Goal: Task Accomplishment & Management: Use online tool/utility

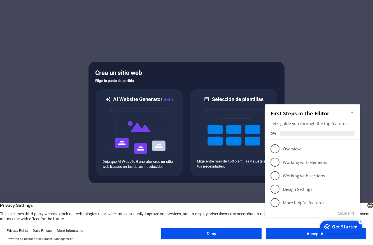
click at [353, 110] on icon "Minimize checklist" at bounding box center [352, 112] width 4 height 4
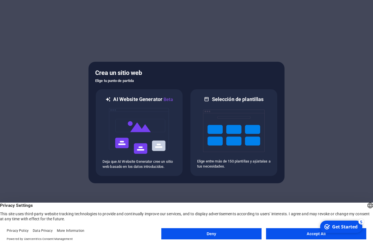
click at [288, 236] on button "Accept All" at bounding box center [316, 233] width 100 height 11
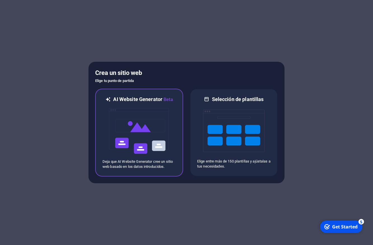
click at [134, 129] on img at bounding box center [139, 131] width 62 height 56
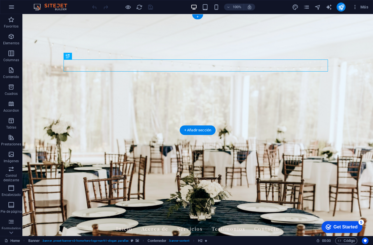
click at [26, 113] on figure at bounding box center [197, 125] width 351 height 222
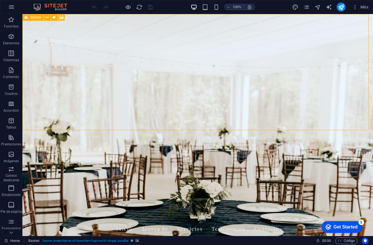
click at [0, 0] on icon at bounding box center [0, 0] width 0 height 0
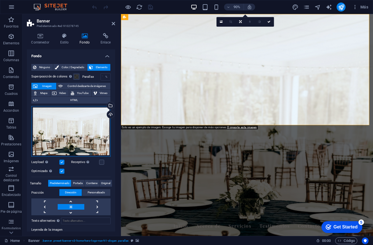
click at [93, 130] on div "Arrastra archivos aquí, haz clic para escoger archivos o selecciona archivos de…" at bounding box center [70, 131] width 79 height 51
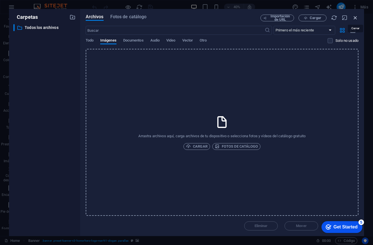
click at [356, 16] on icon "button" at bounding box center [356, 18] width 6 height 6
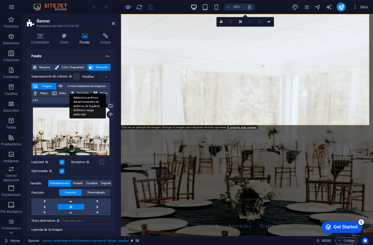
click at [111, 105] on div "Selecciona archivos del administrador de archivos, de la galería de fotos o car…" at bounding box center [110, 106] width 8 height 8
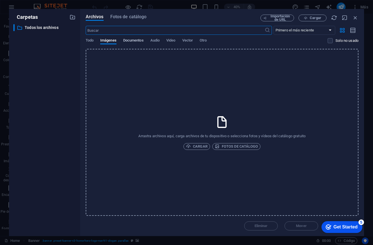
click at [133, 40] on span "Documentos" at bounding box center [133, 41] width 20 height 8
click at [103, 41] on span "Imágenes" at bounding box center [108, 41] width 16 height 8
click at [251, 146] on span "Fotos de catálogo" at bounding box center [236, 146] width 43 height 7
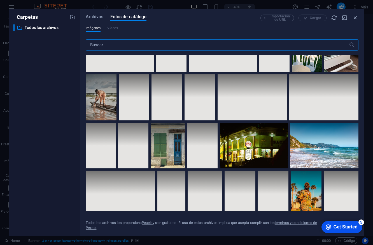
scroll to position [2387, 0]
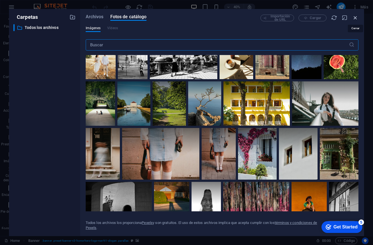
drag, startPoint x: 262, startPoint y: 2, endPoint x: 357, endPoint y: 16, distance: 96.0
click at [357, 16] on icon "button" at bounding box center [356, 18] width 6 height 6
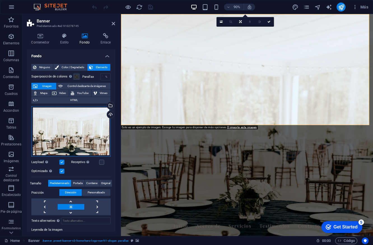
click at [88, 126] on div "Arrastra archivos aquí, haz clic para escoger archivos o selecciona archivos de…" at bounding box center [70, 131] width 79 height 51
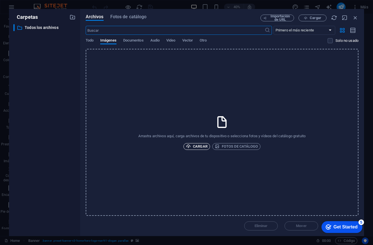
click at [202, 147] on span "Cargar" at bounding box center [197, 146] width 22 height 7
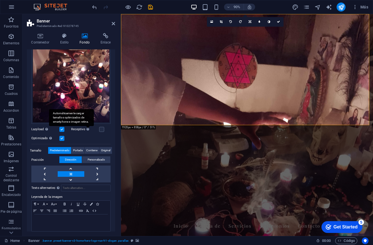
scroll to position [90, 0]
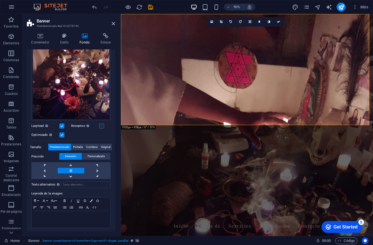
click at [72, 168] on link at bounding box center [71, 171] width 26 height 6
click at [71, 163] on link at bounding box center [71, 165] width 26 height 6
click at [70, 174] on link at bounding box center [71, 176] width 26 height 6
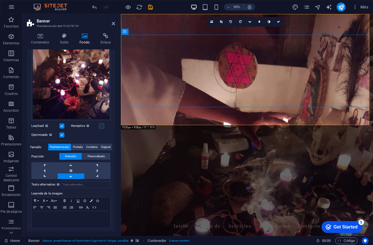
click at [133, 130] on figure at bounding box center [261, 137] width 280 height 246
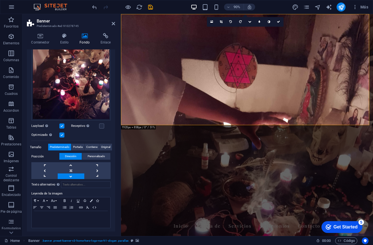
click at [133, 131] on figure at bounding box center [261, 137] width 280 height 246
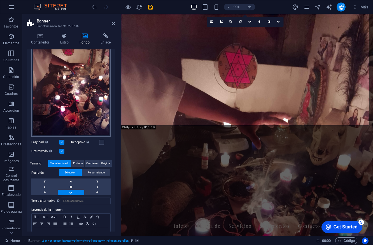
scroll to position [0, 0]
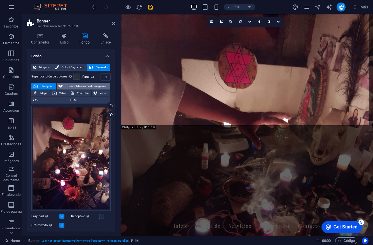
click at [78, 87] on span "Control deslizante de imágenes" at bounding box center [86, 86] width 44 height 7
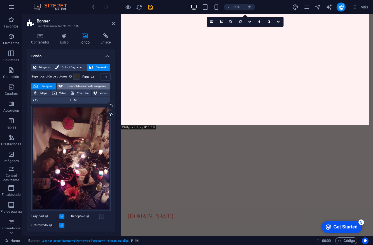
select select "ms"
select select "s"
select select "progressive"
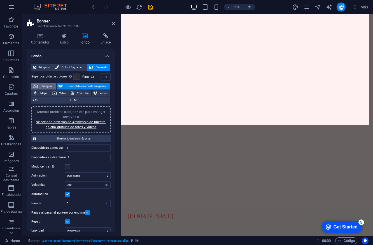
click at [42, 84] on span "Imagen" at bounding box center [46, 86] width 15 height 7
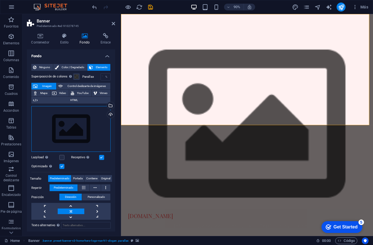
click at [72, 122] on div "Arrastra archivos aquí, haz clic para escoger archivos o selecciona archivos de…" at bounding box center [70, 129] width 79 height 46
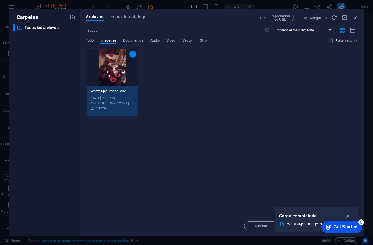
click at [349, 214] on icon "button" at bounding box center [348, 216] width 6 height 6
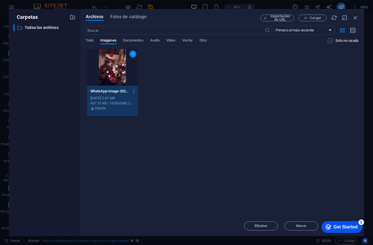
drag, startPoint x: 323, startPoint y: 225, endPoint x: 357, endPoint y: 207, distance: 39.0
click at [357, 218] on html "checkmark Get Started 5 First Steps in the Editor Let's guide you through the t…" at bounding box center [341, 226] width 48 height 17
drag, startPoint x: 341, startPoint y: 229, endPoint x: 342, endPoint y: 208, distance: 21.0
click at [342, 218] on html "checkmark Get Started 5 First Steps in the Editor Let's guide you through the t…" at bounding box center [341, 226] width 48 height 17
click at [348, 227] on div "Get Started" at bounding box center [346, 226] width 24 height 5
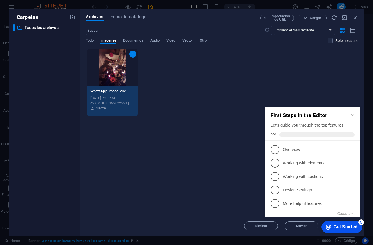
click at [353, 112] on icon "Minimize checklist" at bounding box center [352, 114] width 4 height 4
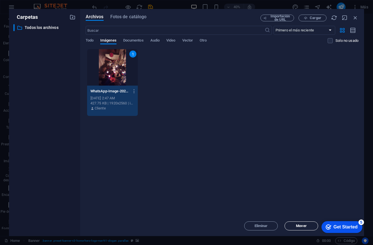
click at [311, 224] on span "Mover" at bounding box center [301, 225] width 29 height 3
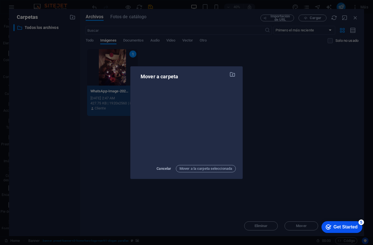
click at [160, 166] on span "Cancelar" at bounding box center [164, 168] width 15 height 7
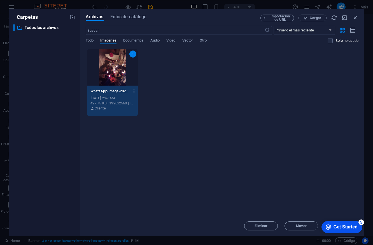
click at [112, 68] on div "1" at bounding box center [112, 67] width 51 height 36
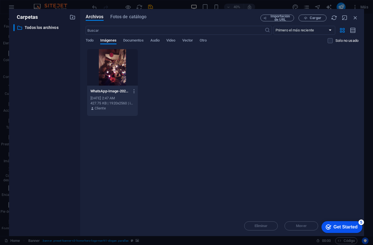
click at [112, 68] on div at bounding box center [112, 67] width 51 height 36
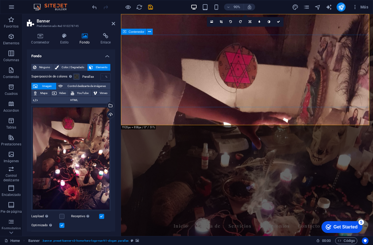
click at [116, 123] on div "Contenedor Estilo Fondo Enlace Tamaño Altura Predeterminado px rem % vh vw Alto…" at bounding box center [70, 132] width 97 height 207
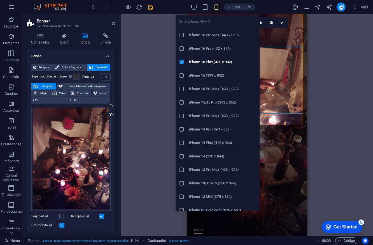
click at [219, 49] on h6 "iPhone 16 Pro (402 x 874)" at bounding box center [222, 48] width 67 height 7
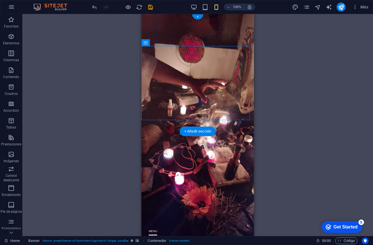
click at [239, 127] on figure at bounding box center [198, 125] width 113 height 222
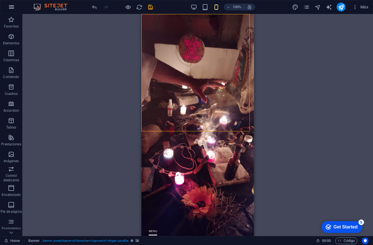
click at [13, 8] on icon "button" at bounding box center [11, 7] width 7 height 7
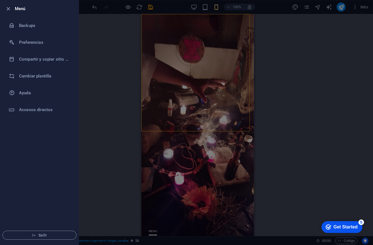
click at [13, 8] on div at bounding box center [10, 8] width 10 height 7
click at [183, 87] on div at bounding box center [186, 122] width 373 height 245
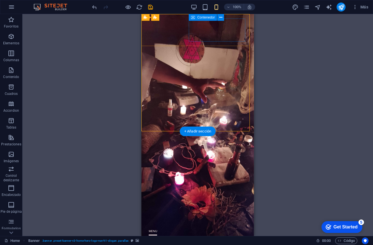
click at [200, 219] on div at bounding box center [198, 234] width 104 height 30
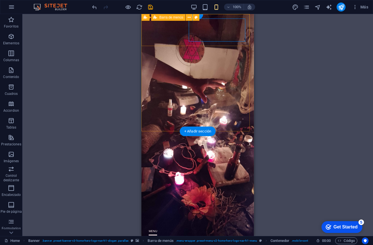
click at [191, 210] on div "amarresdeamor.cloud Inicio Acerca de Servicios Testimonios Contacto" at bounding box center [198, 232] width 113 height 44
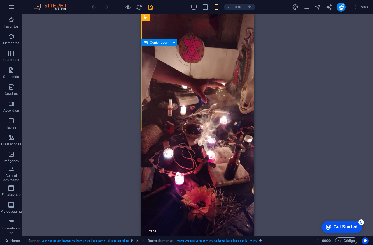
click at [163, 43] on span "Contenedor" at bounding box center [159, 42] width 18 height 3
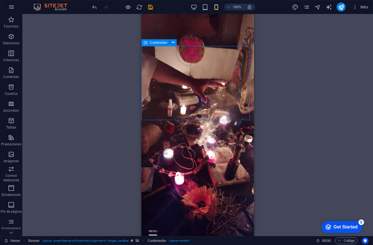
click at [163, 43] on span "Contenedor" at bounding box center [159, 42] width 18 height 3
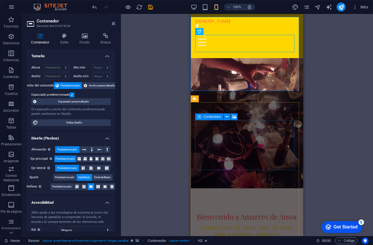
scroll to position [59, 0]
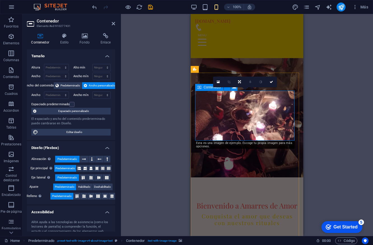
drag, startPoint x: 217, startPoint y: 82, endPoint x: 95, endPoint y: 68, distance: 123.0
click at [217, 82] on icon at bounding box center [218, 82] width 3 height 4
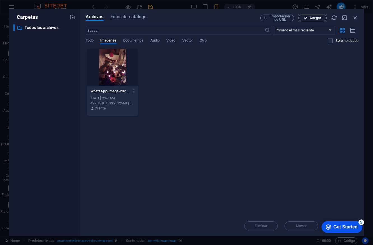
click at [310, 19] on span "Cargar" at bounding box center [315, 17] width 11 height 3
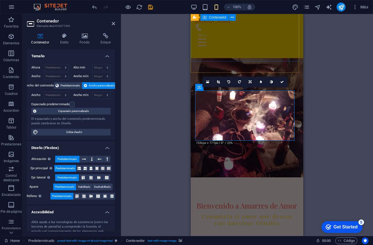
click at [257, 151] on div "Bienvenido a Amarres de Amor Conquista el amor que deseas con nuestros rituales" at bounding box center [247, 199] width 113 height 97
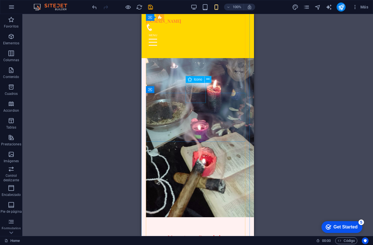
scroll to position [309, 0]
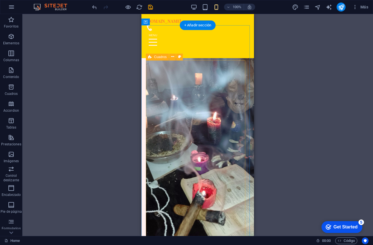
click at [153, 57] on div "Cuadros" at bounding box center [157, 57] width 23 height 7
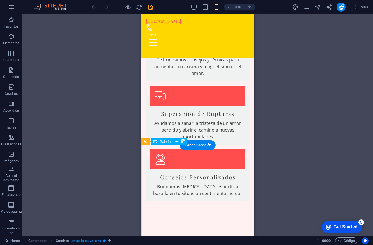
scroll to position [787, 0]
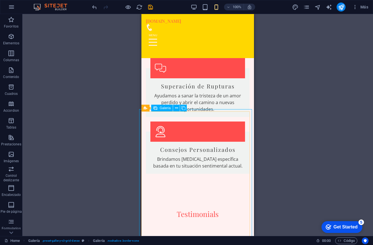
click at [165, 109] on span "Galería" at bounding box center [165, 107] width 11 height 3
click at [162, 106] on span "Galería" at bounding box center [165, 107] width 11 height 3
click at [161, 109] on span "Galería" at bounding box center [165, 107] width 11 height 3
select select "px"
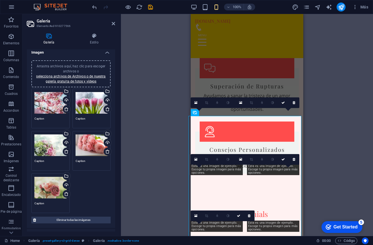
scroll to position [0, 0]
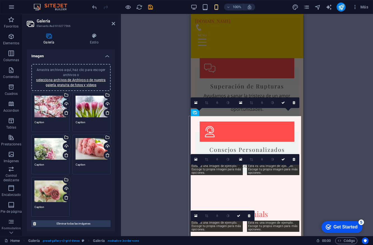
click at [48, 37] on icon at bounding box center [49, 36] width 44 height 6
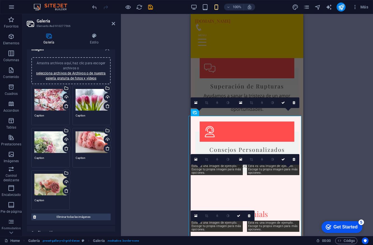
scroll to position [10, 0]
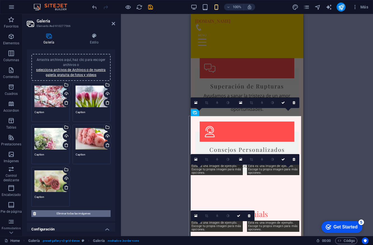
click at [83, 213] on span "Eliminar todas las imágenes" at bounding box center [73, 213] width 71 height 7
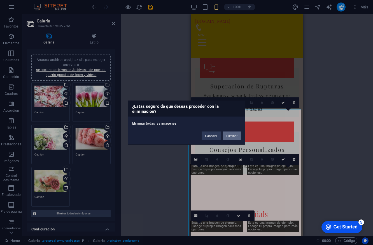
click at [238, 137] on button "Eliminar" at bounding box center [232, 135] width 18 height 8
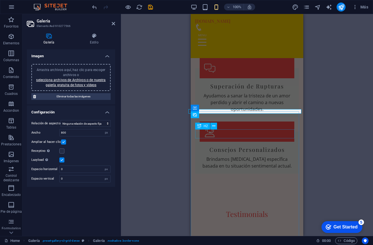
scroll to position [0, 0]
click at [66, 82] on div "Arrastra archivos aquí, haz clic para escoger archivos o selecciona archivos de…" at bounding box center [71, 77] width 73 height 20
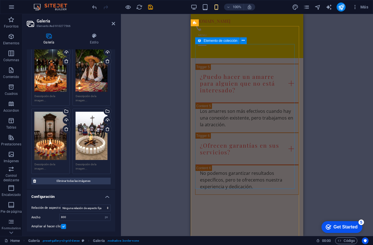
scroll to position [1507, 0]
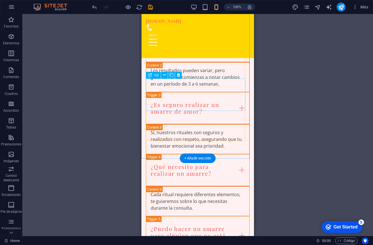
scroll to position [1331, 0]
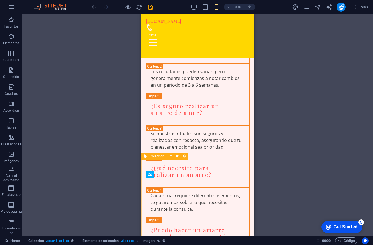
click at [153, 155] on span "Colección" at bounding box center [157, 155] width 15 height 3
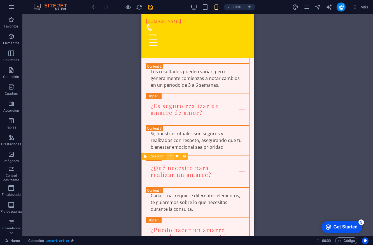
click at [172, 155] on button at bounding box center [170, 156] width 7 height 7
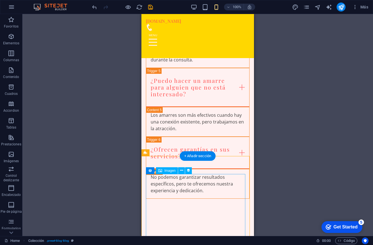
scroll to position [1481, 0]
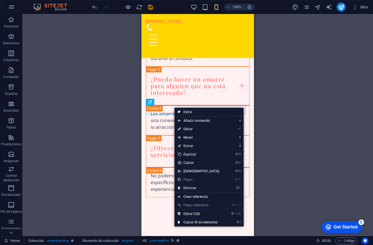
click at [104, 141] on div "Arrastra y suelta un archivo para añadirlo H2 Banner Banner Contenedor Separado…" at bounding box center [197, 125] width 351 height 222
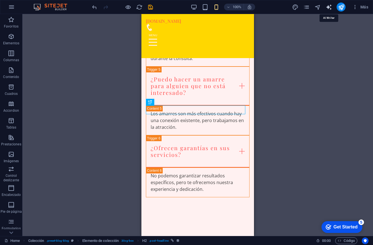
click at [331, 7] on icon "text_generator" at bounding box center [329, 7] width 6 height 6
select select "English"
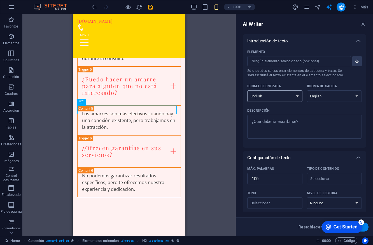
click at [284, 93] on select "Albanian Arabic Armenian Awadhi Azerbaijani Bashkir Basque Belarusian Bengali B…" at bounding box center [275, 95] width 55 height 11
select select "Spanish"
click at [248, 90] on select "Albanian Arabic Armenian Awadhi Azerbaijani Bashkir Basque Belarusian Bengali B…" at bounding box center [275, 95] width 55 height 11
click at [351, 96] on select "Albanian Arabic Armenian Awadhi Azerbaijani Bashkir Basque Belarusian Bengali B…" at bounding box center [334, 95] width 55 height 11
select select "Spanish"
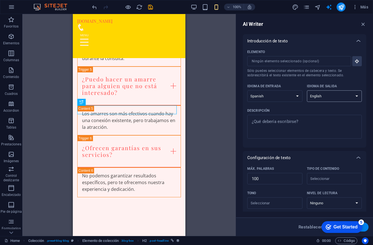
click at [307, 90] on select "Albanian Arabic Armenian Awadhi Azerbaijani Bashkir Basque Belarusian Bengali B…" at bounding box center [334, 95] width 55 height 11
click at [299, 63] on input "Elemento ​ Sólo puedes seleccionar elementos de cabecera y texto. Se sobrescrib…" at bounding box center [298, 61] width 100 height 10
click at [293, 124] on textarea "Descripción x ​" at bounding box center [304, 126] width 109 height 18
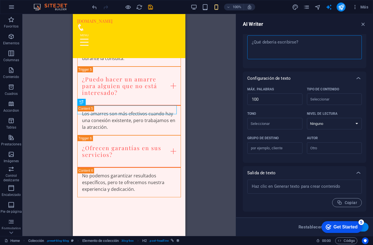
scroll to position [0, 0]
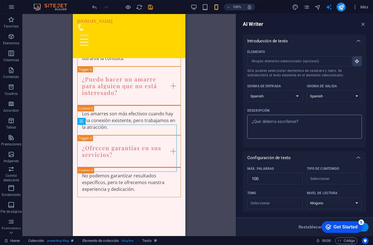
type textarea "x"
click at [283, 122] on textarea "Descripción x ​" at bounding box center [304, 126] width 109 height 18
type textarea "B"
type textarea "x"
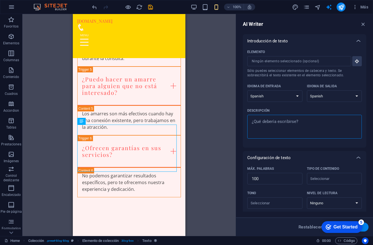
type textarea "a"
type textarea "x"
type textarea "ar"
type textarea "x"
type textarea "art"
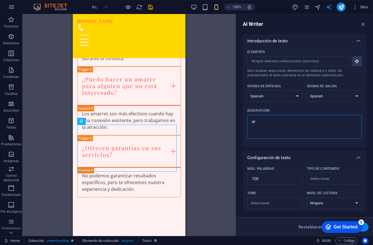
type textarea "x"
type textarea "arti"
type textarea "x"
type textarea "artic"
type textarea "x"
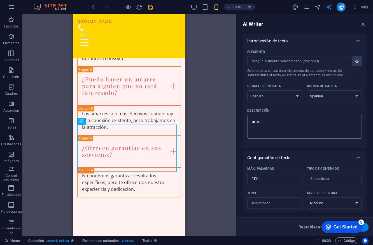
type textarea "articu"
type textarea "x"
type textarea "articul"
type textarea "x"
type textarea "articulo"
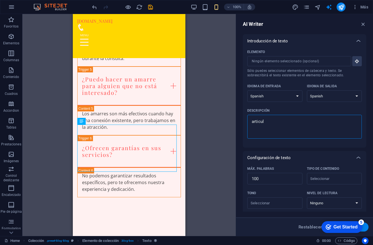
type textarea "x"
type textarea "articulos"
type textarea "x"
type textarea "articulos"
type textarea "x"
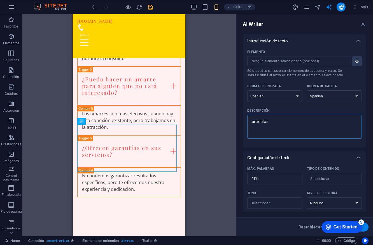
type textarea "articulos p"
type textarea "x"
type textarea "articulos pa"
type textarea "x"
type textarea "articulos par"
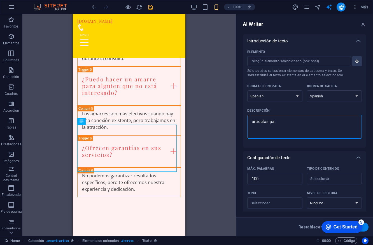
type textarea "x"
type textarea "articulos para"
type textarea "x"
type textarea "articulos para"
type textarea "x"
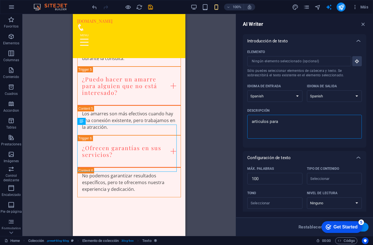
type textarea "articulos para u"
type textarea "x"
type textarea "articulos para un"
type textarea "x"
type textarea "articulos para un"
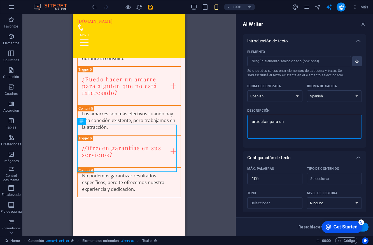
type textarea "x"
type textarea "articulos para un w"
type textarea "x"
type textarea "articulos para un we"
type textarea "x"
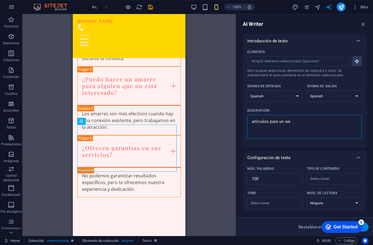
type textarea "articulos para un web"
type textarea "x"
type textarea "articulos para un webs"
type textarea "x"
type textarea "articulos para un webst"
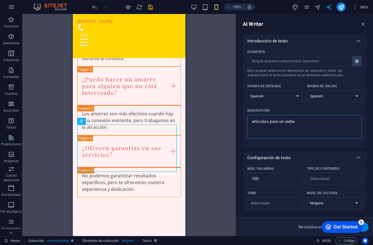
type textarea "x"
type textarea "articulos para un webs"
type textarea "x"
type textarea "articulos para un websi"
type textarea "x"
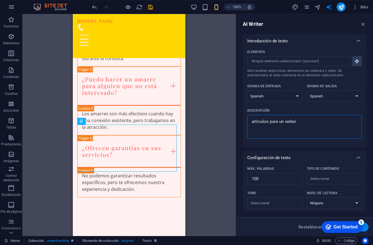
type textarea "articulos para un websit"
type textarea "x"
type textarea "articulos para un website"
type textarea "x"
type textarea "articulos para un website"
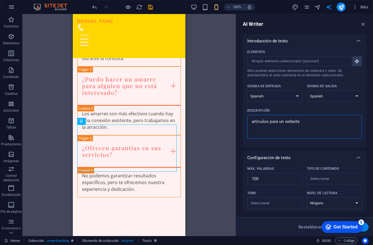
type textarea "x"
type textarea "articulos para un website d"
type textarea "x"
type textarea "articulos para un website de"
type textarea "x"
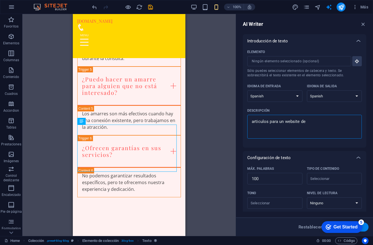
type textarea "articulos para un website de"
type textarea "x"
type textarea "articulos para un website de a"
type textarea "x"
type textarea "articulos para un website de am"
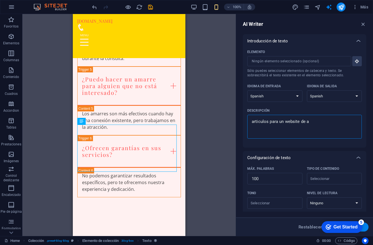
type textarea "x"
type textarea "articulos para un website de ama"
type textarea "x"
type textarea "articulos para un website de aman"
type textarea "x"
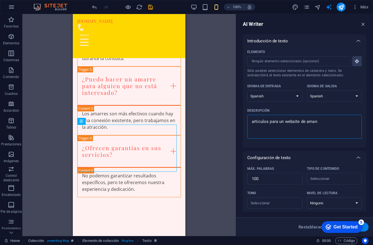
type textarea "articulos para un website de ama"
type textarea "x"
type textarea "articulos para un website de amar"
type textarea "x"
type textarea "articulos para un website de amarr"
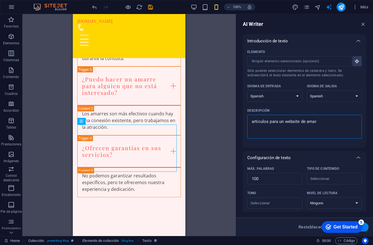
type textarea "x"
type textarea "articulos para un website de amarre"
type textarea "x"
type textarea "articulos para un website de amarres"
type textarea "x"
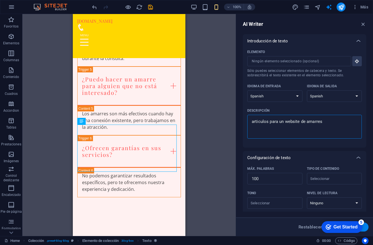
type textarea "articulos para un website de amarres"
type textarea "x"
type textarea "articulos para un website de amarres d"
type textarea "x"
type textarea "articulos para un website de amarres de"
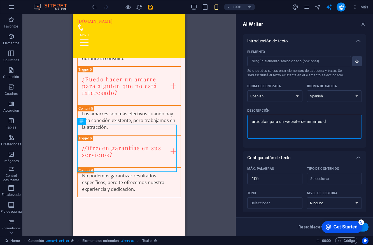
type textarea "x"
type textarea "articulos para un website de amarres de"
type textarea "x"
type textarea "articulos para un website de amarres de a"
type textarea "x"
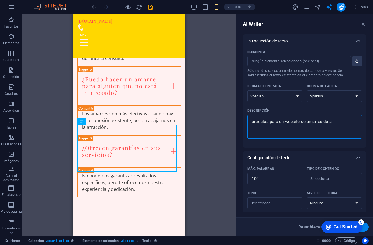
type textarea "articulos para un website de amarres de am"
type textarea "x"
type textarea "articulos para un website de amarres de amo"
type textarea "x"
type textarea "articulos para un website de amarres de amor"
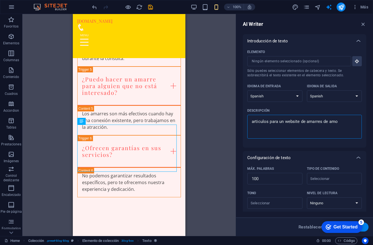
type textarea "x"
type textarea "articulos para un website de amarres de amor,"
type textarea "x"
type textarea "articulos para un website de amarres de amor,"
type textarea "x"
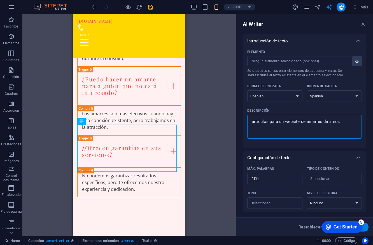
type textarea "articulos para un website de amarres de amor, b"
type textarea "x"
type textarea "articulos para un website de amarres de amor, br"
type textarea "x"
type textarea "articulos para un website de amarres de amor, bru"
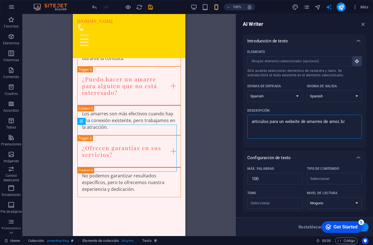
type textarea "x"
type textarea "articulos para un website de amarres de amor, bruj"
type textarea "x"
type textarea "articulos para un website de amarres de amor, bruje"
type textarea "x"
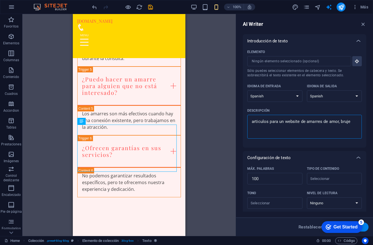
type textarea "articulos para un website de amarres de amor, brujer"
type textarea "x"
type textarea "articulos para un website de amarres de amor, brujeri"
type textarea "x"
type textarea "articulos para un website de amarres de amor, brujeria"
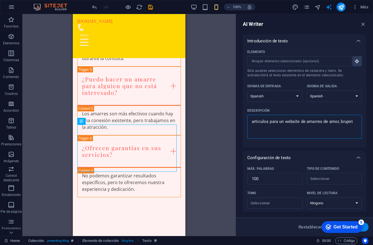
type textarea "x"
type textarea "articulos para un website de amarres de amor, brujeria"
type textarea "x"
type textarea "articulos para un website de amarres de amor, brujeria d"
type textarea "x"
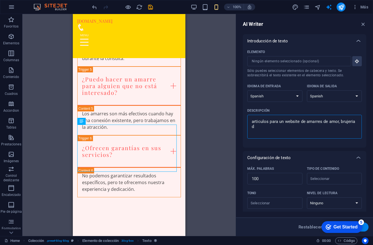
type textarea "articulos para un website de amarres de amor, brujeria de"
type textarea "x"
type textarea "articulos para un website de amarres de amor, brujeria de"
type textarea "x"
type textarea "articulos para un website de amarres de amor, brujeria de p"
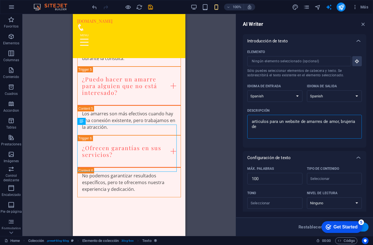
type textarea "x"
type textarea "articulos para un website de amarres de amor, brujeria de pa"
type textarea "x"
type textarea "articulos para un website de amarres de amor, brujeria de par"
type textarea "x"
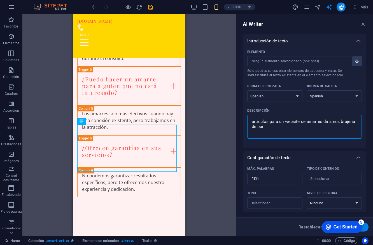
type textarea "articulos para un website de amarres de amor, brujeria de pare"
type textarea "x"
type textarea "articulos para un website de amarres de amor, brujeria de parej"
type textarea "x"
type textarea "articulos para un website de amarres de amor, brujeria de pareja"
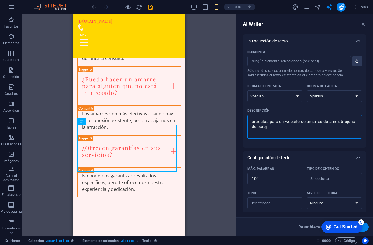
type textarea "x"
type textarea "articulos para un website de amarres de amor, brujeria de pareja,"
type textarea "x"
type textarea "articulos para un website de amarres de amor, brujeria de pareja,"
type textarea "x"
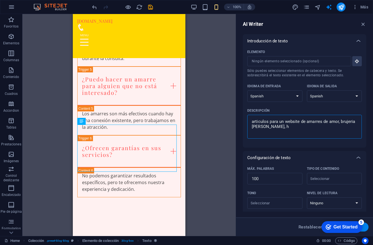
type textarea "articulos para un website de amarres de amor, brujeria de pareja, hj"
type textarea "x"
type textarea "articulos para un website de amarres de amor, brujeria de pareja, hje"
type textarea "x"
type textarea "articulos para un website de amarres de amor, brujeria de pareja, hj"
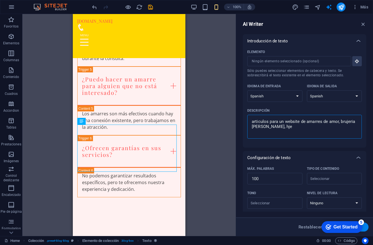
type textarea "x"
type textarea "articulos para un website de amarres de amor, brujeria de pareja, h"
type textarea "x"
type textarea "articulos para un website de amarres de amor, brujeria de pareja, he"
type textarea "x"
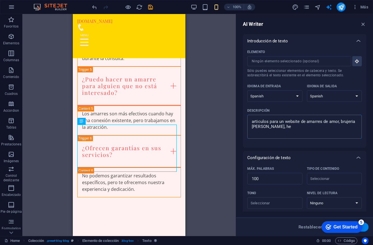
type textarea "articulos para un website de amarres de amor, brujeria de pareja, hec"
type textarea "x"
type textarea "articulos para un website de amarres de amor, brujeria de pareja, hech"
type textarea "x"
type textarea "articulos para un website de amarres de amor, brujeria de pareja, hechi"
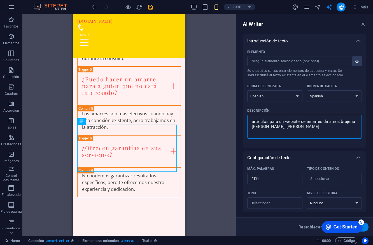
type textarea "x"
type textarea "articulos para un website de amarres de amor, brujeria de pareja, hechiz"
type textarea "x"
type textarea "articulos para un website de amarres de amor, brujeria de pareja, hechizo"
type textarea "x"
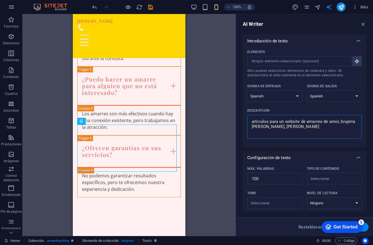
type textarea "articulos para un website de amarres de amor, brujeria de pareja, hechizos"
type textarea "x"
type textarea "articulos para un website de amarres de amor, brujeria de pareja, hechizos."
type textarea "x"
type textarea "articulos para un website de amarres de amor, brujeria de pareja, hechizos"
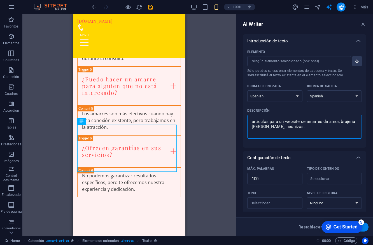
type textarea "x"
type textarea "articulos para un website de amarres de amor, brujeria de pareja, hechizos,"
type textarea "x"
type textarea "articulos para un website de amarres de amor, brujeria de pareja, hechizos,"
type textarea "x"
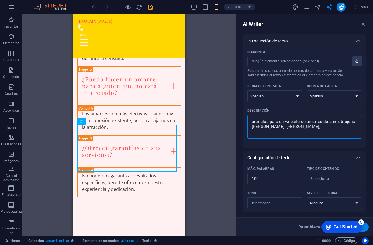
type textarea "articulos para un website de amarres de amor, brujeria de pareja, hechizos, e"
type textarea "x"
type textarea "articulos para un website de amarres de amor, brujeria de pareja, hechizos, et"
type textarea "x"
type textarea "articulos para un website de amarres de amor, brujeria de pareja, hechizos, etc"
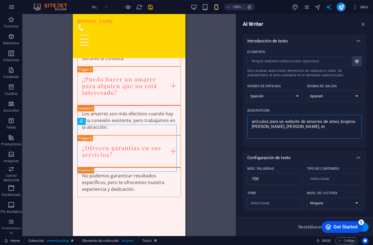
type textarea "x"
type textarea "articulos para un website de amarres de amor, brujeria de pareja, hechizos, etc."
type textarea "x"
type textarea "articulos para un website de amarres de amor, brujeria de pareja, hechizos, etc."
type textarea "x"
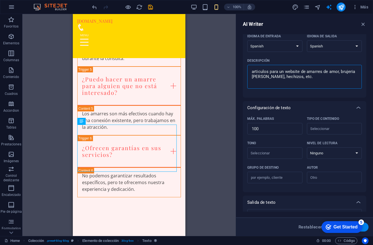
scroll to position [50, 0]
type textarea "articulos para un website de amarres de amor, brujeria de pareja, hechizos, etc."
type textarea "x"
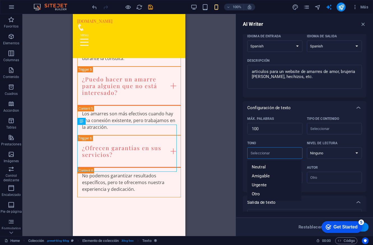
click at [290, 154] on input "Tono ​" at bounding box center [270, 153] width 43 height 8
click at [274, 175] on li "Amigable" at bounding box center [275, 175] width 54 height 9
type input "Friendly"
click at [319, 151] on select "Ninguno Académico Adulto Adolescente Infantil" at bounding box center [334, 152] width 55 height 11
select select "Adult"
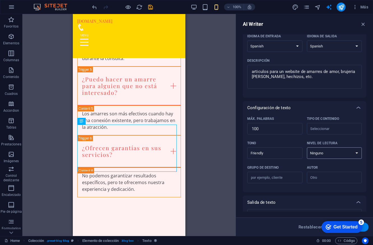
click at [307, 147] on select "Ninguno Académico Adulto Adolescente Infantil" at bounding box center [334, 152] width 55 height 11
click at [326, 129] on input "Tipo de contenido ​" at bounding box center [330, 128] width 43 height 8
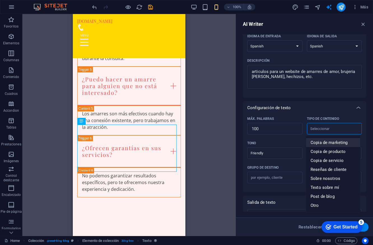
click at [328, 143] on span "Copia de marketing" at bounding box center [329, 143] width 37 height 6
type input "Marketing copy"
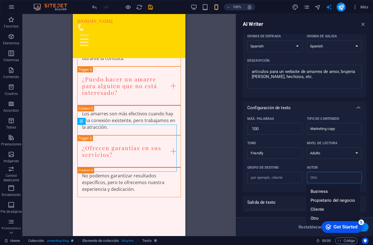
click at [311, 179] on input "Autor ​" at bounding box center [330, 177] width 43 height 8
click at [283, 178] on input "Grupo de destino ​" at bounding box center [275, 177] width 55 height 9
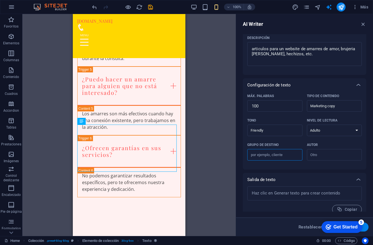
scroll to position [73, 0]
click at [348, 225] on div "Get Started" at bounding box center [346, 226] width 24 height 5
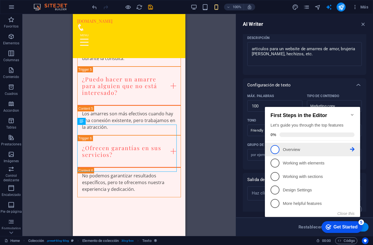
click at [289, 148] on p "Overview - incomplete" at bounding box center [316, 150] width 67 height 6
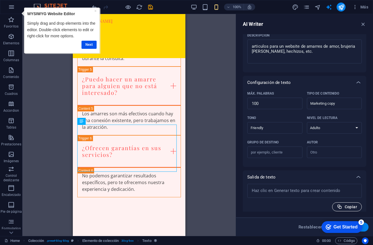
scroll to position [79, 0]
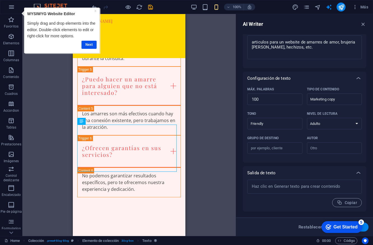
click at [366, 227] on button "Generar texto" at bounding box center [349, 226] width 39 height 9
type textarea "x"
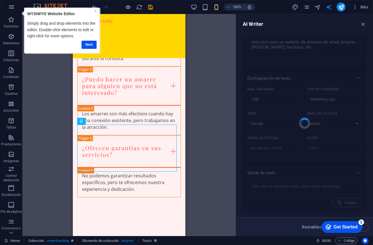
drag, startPoint x: 115, startPoint y: 18, endPoint x: 95, endPoint y: 10, distance: 21.7
click at [95, 10] on link "×" at bounding box center [95, 11] width 2 height 4
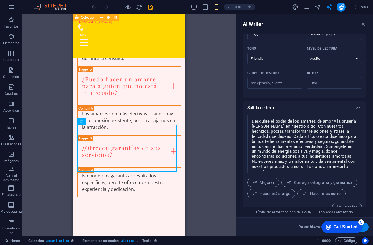
scroll to position [153, 0]
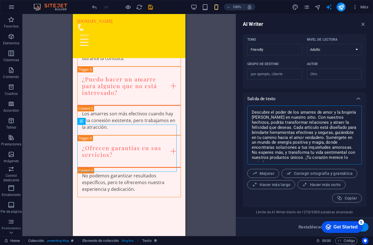
click at [256, 129] on textarea "Descubre el poder de los amarres de amor y la brujería de pareja en nuestro sit…" at bounding box center [304, 134] width 109 height 53
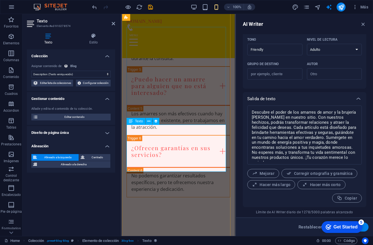
click at [137, 121] on span "Texto" at bounding box center [139, 120] width 8 height 3
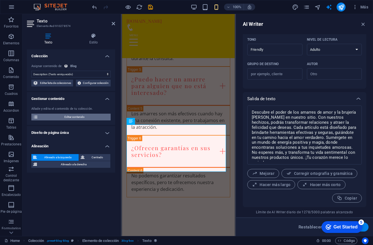
click at [77, 120] on span "Editar contenido" at bounding box center [74, 117] width 69 height 7
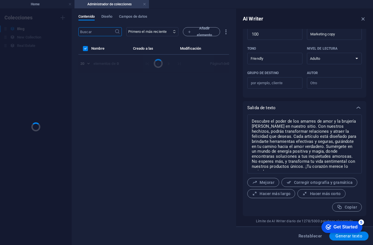
scroll to position [139, 0]
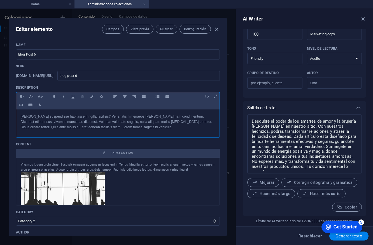
click at [54, 128] on p "Aliquet suspendisse habitasse fringilla facilisis? Venenatis himenaeos mattis n…" at bounding box center [118, 122] width 195 height 16
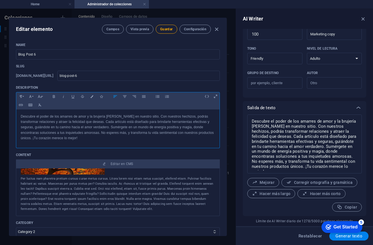
scroll to position [0, 0]
click at [55, 55] on input "Blog Post 6" at bounding box center [118, 54] width 204 height 10
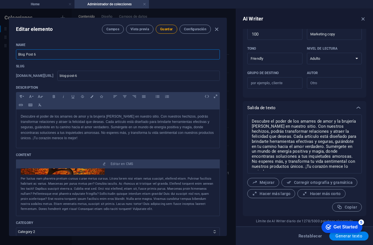
click at [63, 43] on p "Name" at bounding box center [118, 45] width 204 height 4
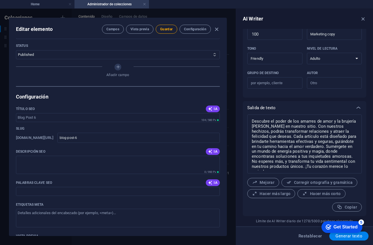
scroll to position [491, 0]
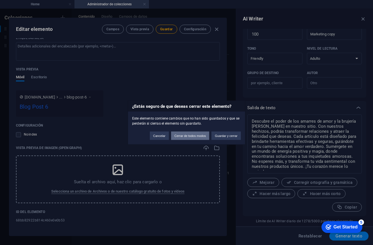
click at [188, 135] on button "Cerrar de todos modos" at bounding box center [190, 135] width 38 height 8
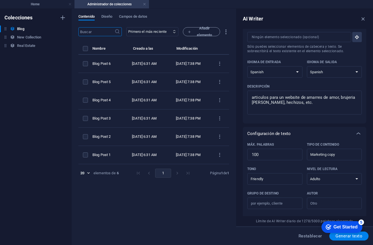
scroll to position [0, 0]
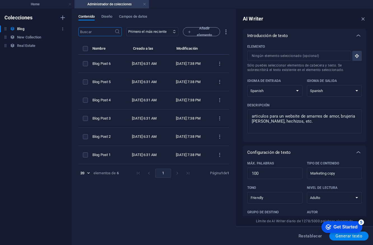
click at [20, 27] on h6 "Blog" at bounding box center [20, 29] width 7 height 7
click at [63, 27] on icon "button" at bounding box center [63, 29] width 4 height 4
click at [63, 29] on div at bounding box center [186, 122] width 373 height 245
click at [82, 47] on th "items list" at bounding box center [85, 50] width 14 height 10
click at [145, 17] on span "Campos de datos" at bounding box center [133, 17] width 28 height 8
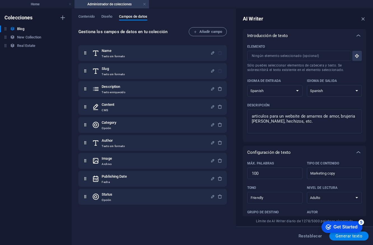
click at [102, 17] on div "Contenido Diseño Campos de datos" at bounding box center [153, 19] width 151 height 11
click at [107, 15] on span "Diseño" at bounding box center [106, 17] width 11 height 8
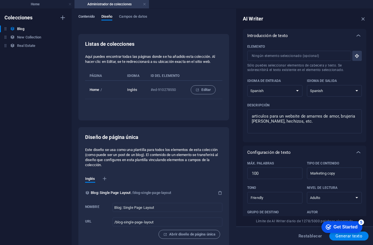
click at [84, 16] on span "Contenido" at bounding box center [86, 17] width 16 height 8
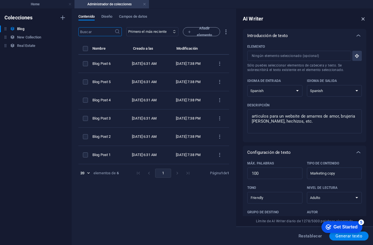
click at [363, 17] on icon "button" at bounding box center [364, 19] width 6 height 6
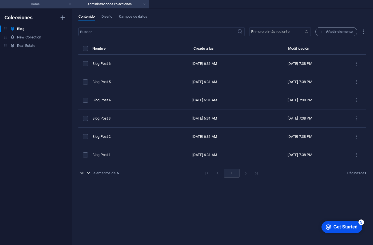
click at [71, 2] on link at bounding box center [69, 4] width 3 height 5
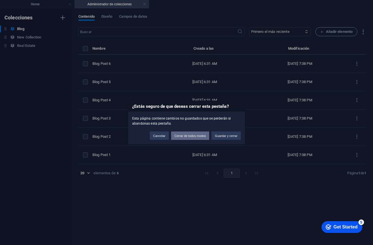
click at [199, 137] on button "Cerrar de todos modos" at bounding box center [190, 135] width 38 height 8
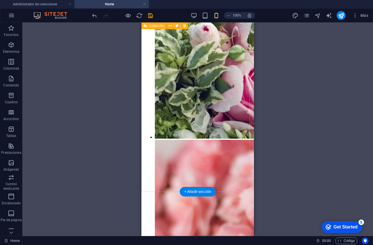
scroll to position [2218, 0]
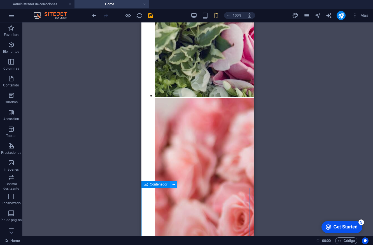
click at [175, 184] on button at bounding box center [173, 184] width 7 height 7
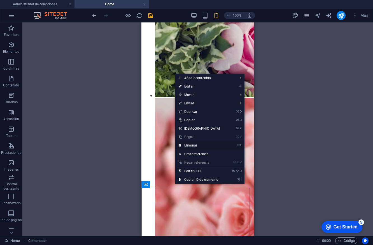
click at [197, 144] on link "⌦ Eliminar" at bounding box center [199, 145] width 48 height 8
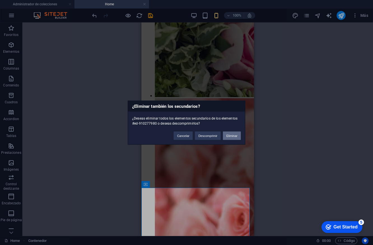
click at [231, 136] on button "Eliminar" at bounding box center [232, 135] width 18 height 8
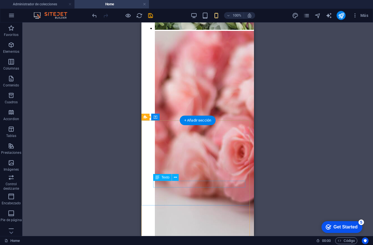
scroll to position [2325, 0]
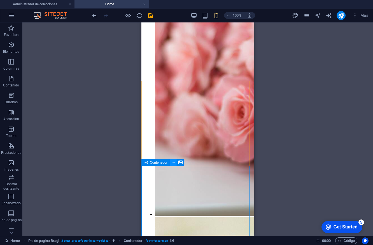
click at [174, 161] on icon at bounding box center [173, 162] width 3 height 6
click at [162, 163] on span "Contenedor" at bounding box center [159, 162] width 18 height 3
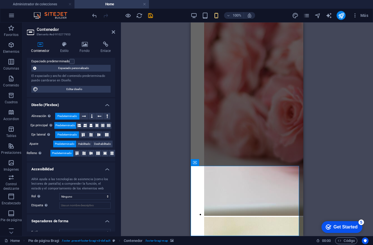
scroll to position [60, 0]
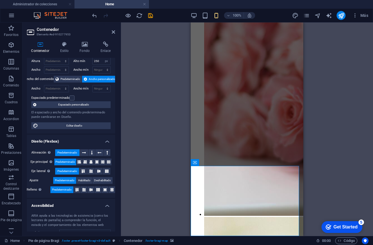
scroll to position [0, 0]
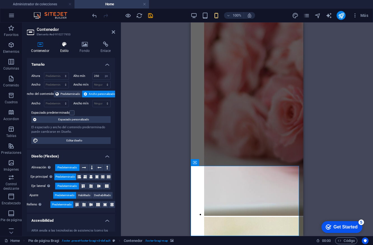
click at [68, 43] on icon at bounding box center [64, 44] width 17 height 6
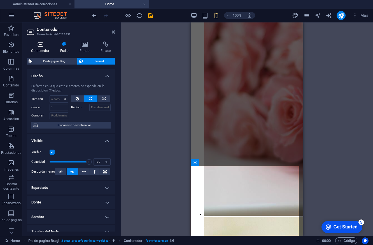
click at [38, 43] on icon at bounding box center [40, 44] width 27 height 6
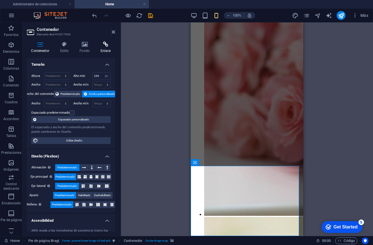
click at [103, 47] on h4 "Enlace" at bounding box center [105, 47] width 19 height 12
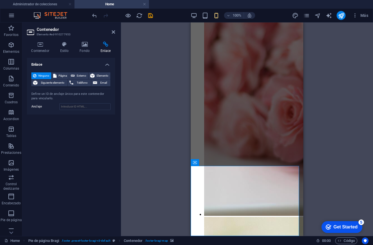
click at [119, 29] on aside "Contenedor Elemento #ed-910277953 Contenedor Estilo Fondo Enlace Tamaño Altura …" at bounding box center [71, 128] width 99 height 213
click at [112, 32] on icon at bounding box center [113, 32] width 3 height 4
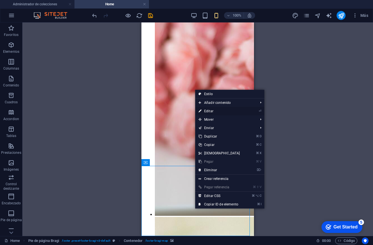
click at [233, 112] on link "⏎ Editar" at bounding box center [219, 111] width 48 height 8
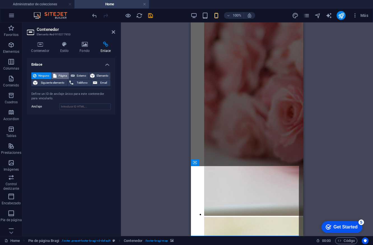
click at [57, 77] on button "Página" at bounding box center [60, 75] width 17 height 7
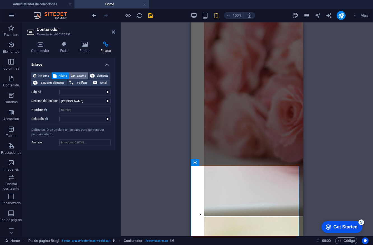
click at [87, 76] on button "Externo" at bounding box center [78, 75] width 19 height 7
click at [100, 76] on span "Elemento" at bounding box center [102, 75] width 12 height 7
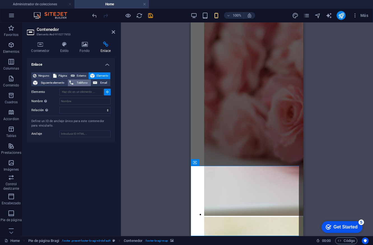
click at [82, 82] on span "Teléfono" at bounding box center [82, 82] width 14 height 7
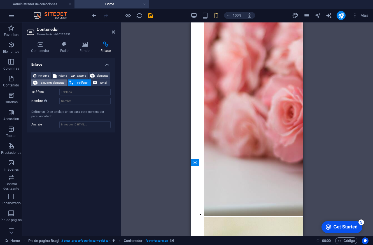
click at [53, 80] on span "Siguiente elemento" at bounding box center [52, 82] width 27 height 7
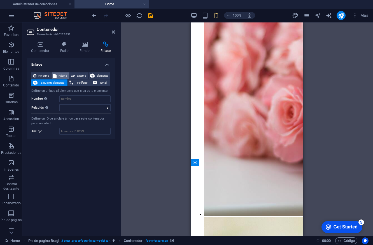
click at [62, 73] on span "Página" at bounding box center [62, 75] width 9 height 7
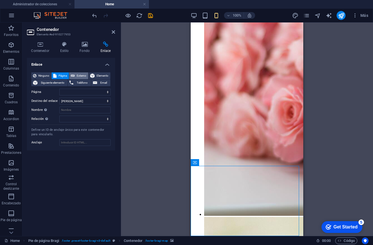
click at [81, 75] on span "Externo" at bounding box center [82, 75] width 10 height 7
click at [98, 75] on span "Elemento" at bounding box center [102, 75] width 12 height 7
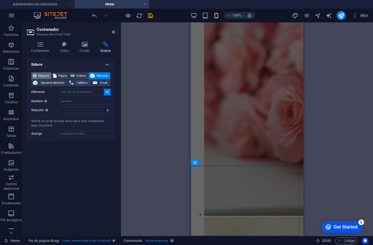
click at [48, 78] on span "Ninguno" at bounding box center [43, 75] width 11 height 7
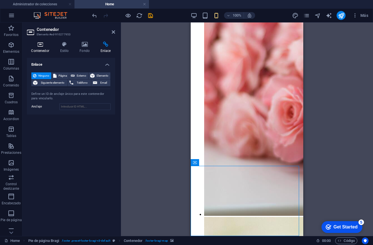
click at [38, 42] on icon at bounding box center [40, 44] width 27 height 6
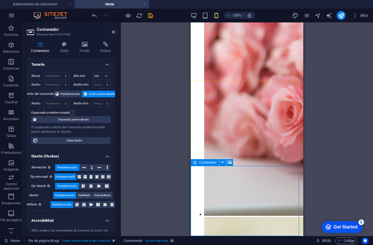
click at [224, 161] on icon at bounding box center [222, 162] width 3 height 6
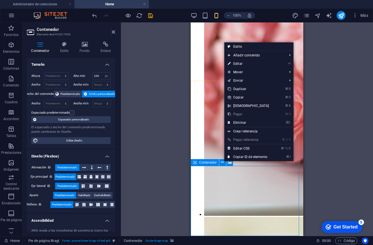
click at [205, 165] on div "Contenedor" at bounding box center [205, 162] width 28 height 7
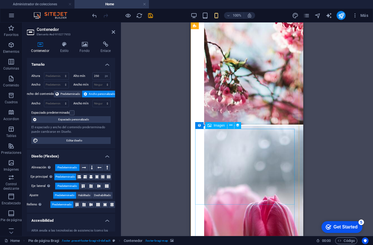
scroll to position [1684, 0]
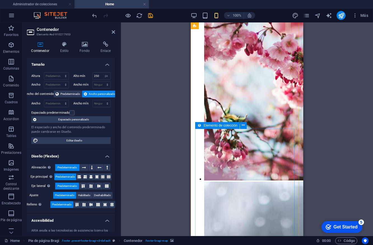
click at [198, 124] on icon at bounding box center [200, 125] width 4 height 7
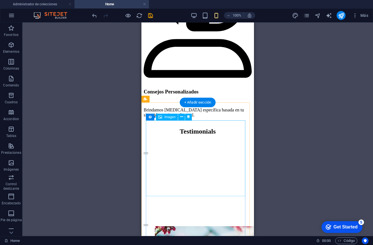
scroll to position [1447, 0]
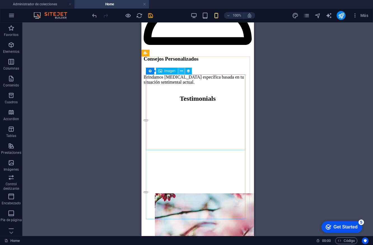
click at [181, 73] on icon at bounding box center [181, 71] width 3 height 6
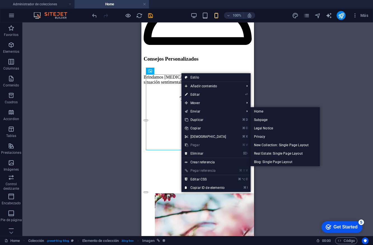
click at [130, 118] on div "Arrastra aquí para reemplazar el contenido existente. Si quieres crear un eleme…" at bounding box center [197, 128] width 351 height 213
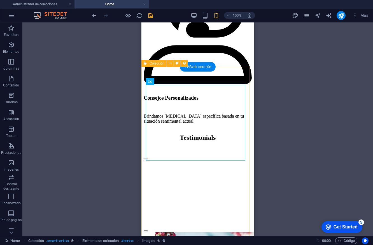
scroll to position [1408, 0]
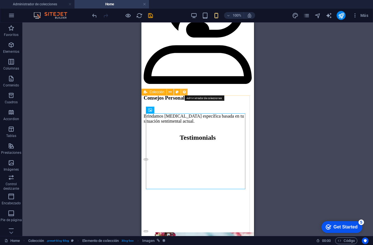
click at [183, 92] on icon at bounding box center [184, 92] width 4 height 6
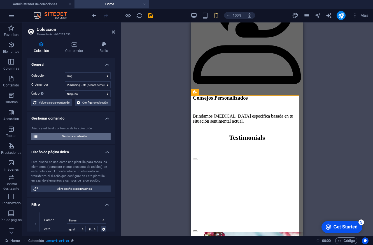
click at [83, 137] on span "Gestionar contenido" at bounding box center [74, 136] width 69 height 7
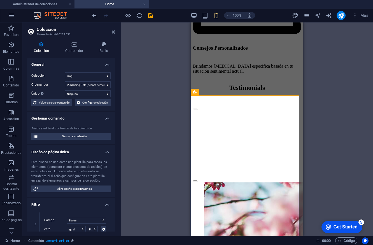
scroll to position [0, 0]
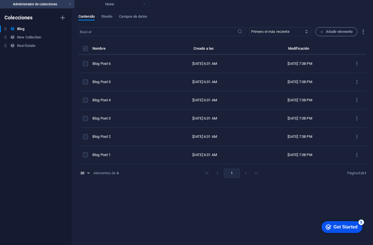
click at [84, 49] on label "items list" at bounding box center [85, 48] width 5 height 5
click at [0, 0] on input "items list" at bounding box center [0, 0] width 0 height 0
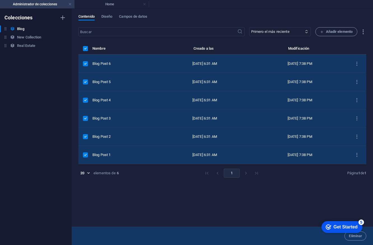
click at [0, 0] on appcues-checklist "Contextual help checklist present on screen" at bounding box center [0, 0] width 0 height 0
click at [356, 239] on button "Eliminar" at bounding box center [356, 235] width 22 height 9
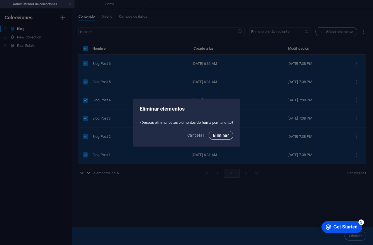
click at [227, 134] on span "Eliminar" at bounding box center [221, 135] width 16 height 4
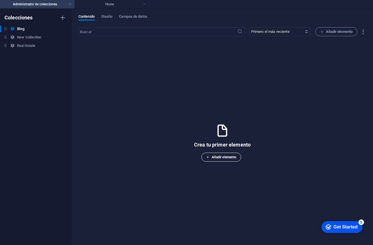
click at [227, 160] on span "Añadir elemento" at bounding box center [221, 157] width 30 height 7
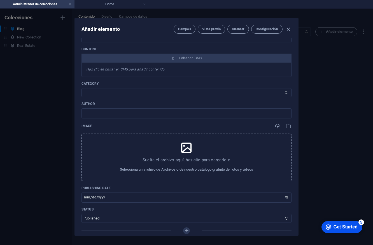
scroll to position [4, 0]
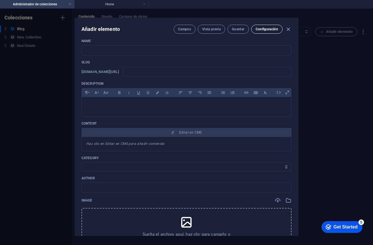
click at [192, 29] on button "Campos" at bounding box center [185, 29] width 22 height 9
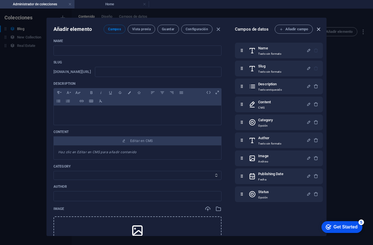
click at [320, 29] on icon "button" at bounding box center [319, 29] width 6 height 6
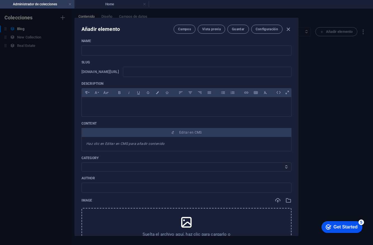
click at [304, 68] on div "Añadir elemento Campos Vista previa Guardar Configuración Name ​ Slug www.examp…" at bounding box center [186, 127] width 373 height 236
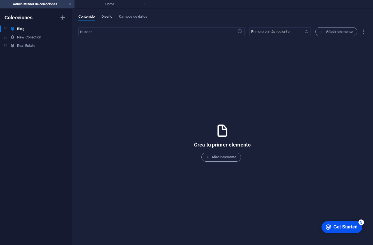
click at [110, 15] on span "Diseño" at bounding box center [106, 17] width 11 height 8
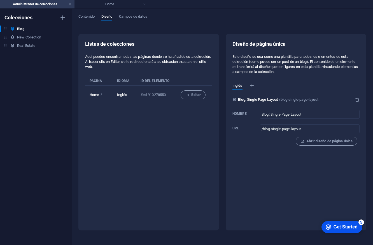
click at [140, 14] on div "Contenido Diseño Campos de datos Listas de colecciones Aquí puedes encontrar to…" at bounding box center [223, 127] width 302 height 236
click at [141, 17] on span "Campos de datos" at bounding box center [133, 17] width 28 height 8
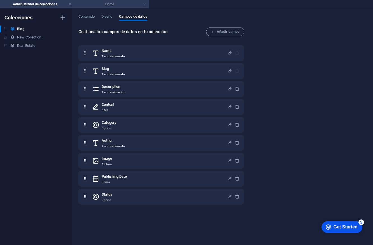
click at [144, 3] on link at bounding box center [144, 4] width 3 height 5
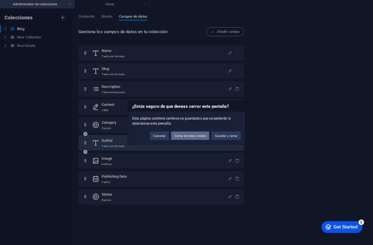
click at [195, 136] on button "Cerrar de todos modos" at bounding box center [190, 135] width 38 height 8
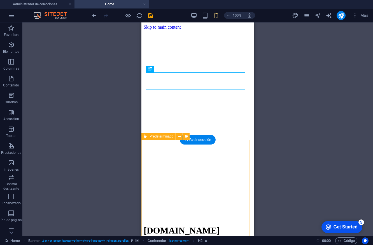
scroll to position [0, 0]
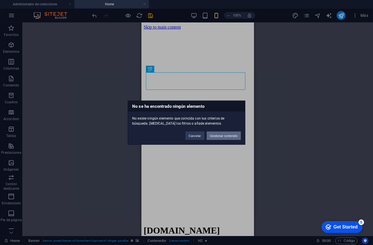
click at [218, 136] on button "Gestionar contenido" at bounding box center [224, 135] width 34 height 8
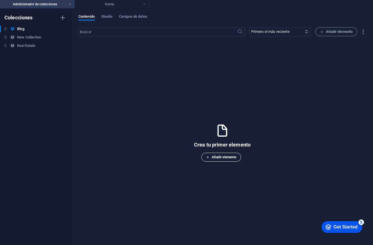
click at [227, 161] on button "Añadir elemento" at bounding box center [222, 157] width 40 height 9
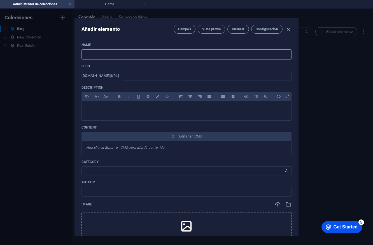
click at [200, 54] on input "text" at bounding box center [187, 54] width 210 height 10
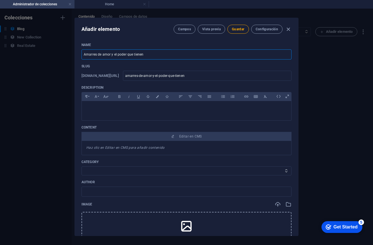
click at [117, 54] on input "Amarres de amor y el poder que tienen" at bounding box center [187, 54] width 210 height 10
click at [107, 55] on input "Amarres de amor y el poder que tienen" at bounding box center [187, 54] width 210 height 10
click at [142, 105] on p at bounding box center [186, 107] width 201 height 5
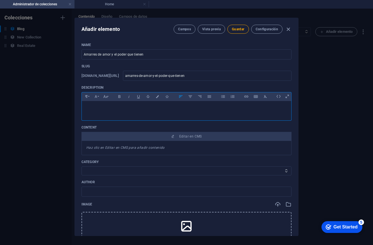
click at [144, 107] on p at bounding box center [186, 107] width 201 height 5
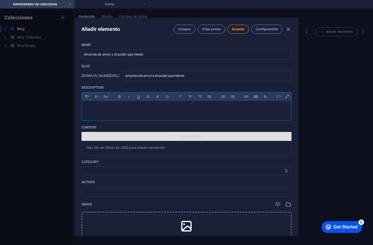
click at [181, 134] on span "Editar en CMS" at bounding box center [190, 136] width 23 height 4
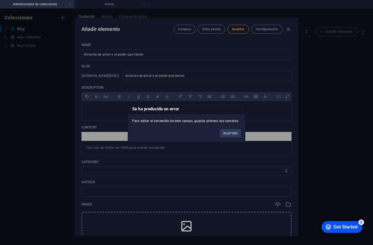
click at [229, 133] on button "ACEPTAR" at bounding box center [230, 133] width 21 height 8
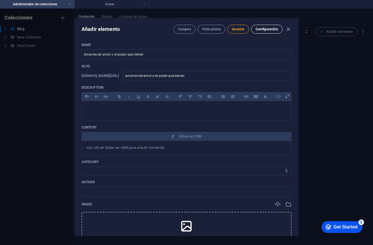
click at [275, 27] on span "Configuración" at bounding box center [267, 29] width 22 height 4
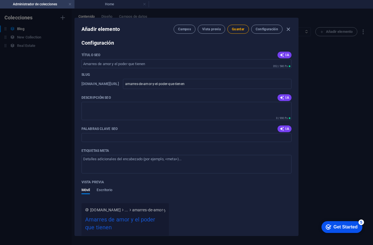
scroll to position [297, 0]
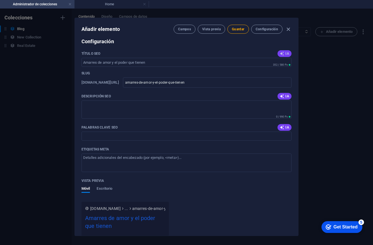
click at [285, 56] on button "IA" at bounding box center [285, 53] width 14 height 7
click at [286, 94] on span "IA" at bounding box center [285, 96] width 10 height 4
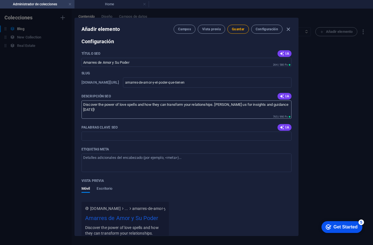
click at [227, 110] on textarea "Discover the power of love spells and how they can transform your relationships…" at bounding box center [187, 109] width 210 height 18
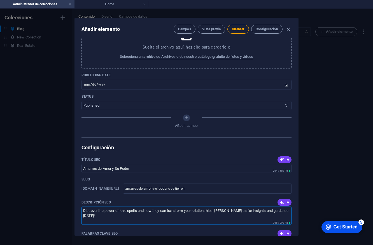
scroll to position [190, 0]
click at [123, 214] on textarea "Discover the power of love spells and how they can transform your relationships…" at bounding box center [187, 216] width 210 height 18
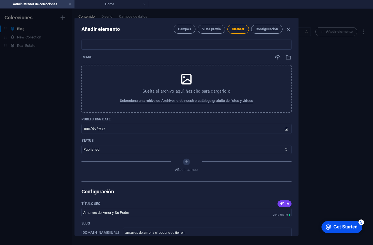
click at [229, 70] on div "Suelta el archivo aquí, haz clic para cargarlo o Selecciona un archivo de Archi…" at bounding box center [187, 89] width 210 height 48
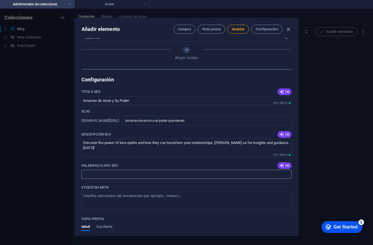
scroll to position [263, 0]
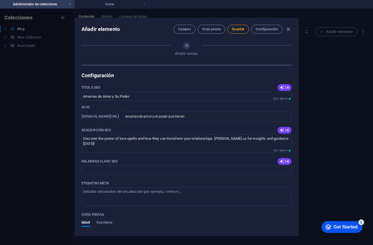
click at [286, 161] on span "IA" at bounding box center [285, 161] width 10 height 4
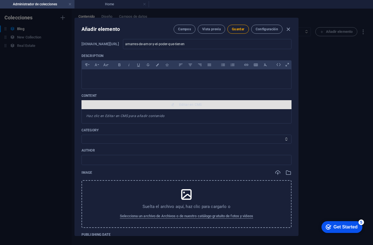
scroll to position [0, 0]
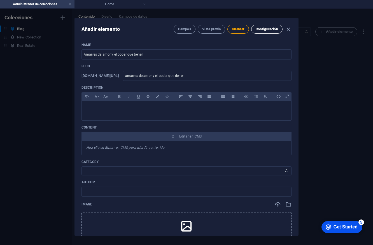
click at [265, 31] on button "Configuración" at bounding box center [266, 29] width 31 height 9
click at [182, 26] on button "Campos" at bounding box center [185, 29] width 22 height 9
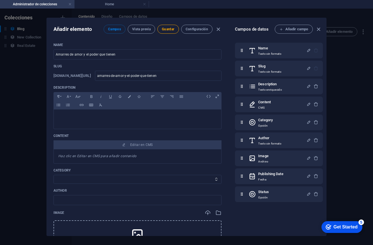
click at [361, 222] on div "5" at bounding box center [362, 222] width 6 height 6
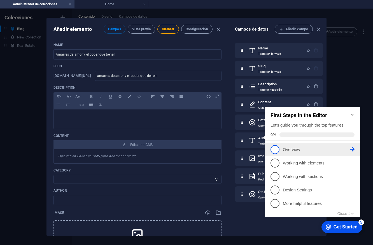
click at [295, 147] on p "Overview - incomplete" at bounding box center [316, 150] width 67 height 6
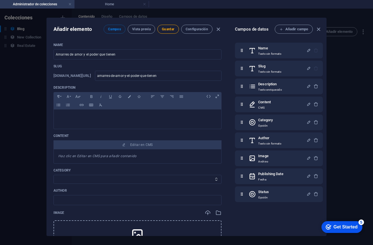
click at [339, 226] on div "Get Started" at bounding box center [346, 226] width 24 height 5
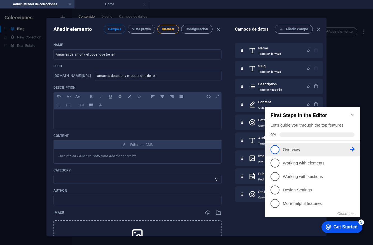
click at [353, 149] on icon at bounding box center [352, 149] width 4 height 4
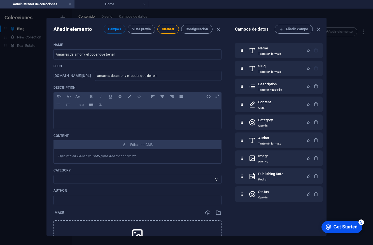
drag, startPoint x: 405, startPoint y: 353, endPoint x: 350, endPoint y: 233, distance: 131.2
click at [350, 233] on div "checkmark Get Started 5 First Steps in the Editor Let's guide you through the t…" at bounding box center [341, 226] width 48 height 17
click at [352, 227] on div "Get Started" at bounding box center [346, 226] width 24 height 5
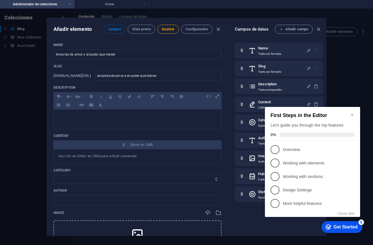
click at [350, 95] on div "Añadir elemento Campos Vista previa Guardar Configuración Name Amarres de amor …" at bounding box center [186, 127] width 373 height 236
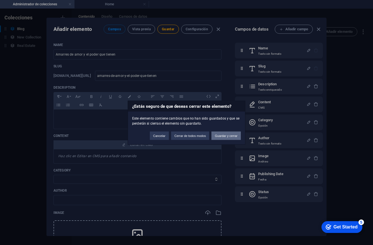
click at [219, 135] on button "Guardar y cerrar" at bounding box center [226, 135] width 29 height 8
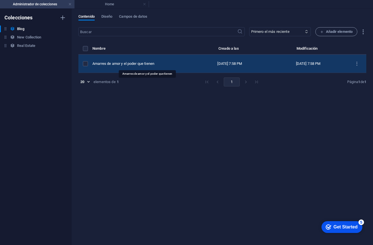
click at [162, 62] on div "Amarres de amor y el poder que tienen" at bounding box center [140, 63] width 94 height 5
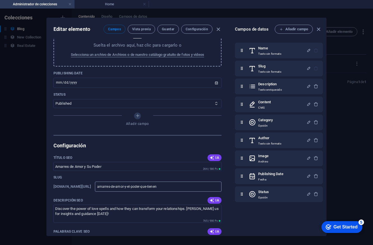
scroll to position [227, 0]
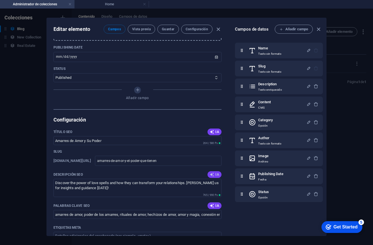
click at [213, 177] on button "IA" at bounding box center [215, 174] width 14 height 7
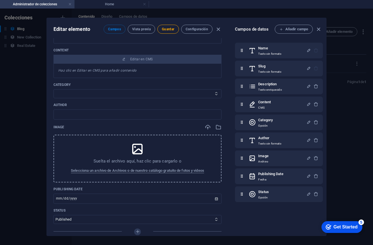
scroll to position [0, 0]
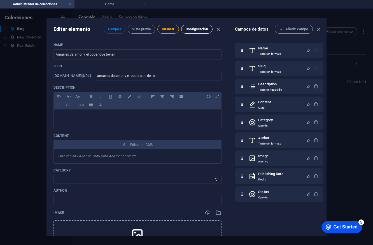
click at [195, 26] on button "Configuración" at bounding box center [196, 29] width 31 height 9
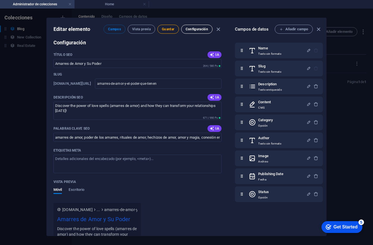
scroll to position [305, 0]
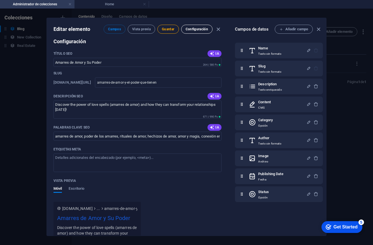
click at [197, 27] on span "Configuración" at bounding box center [197, 29] width 22 height 4
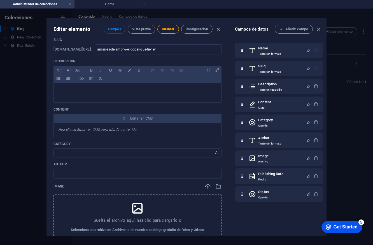
scroll to position [0, 0]
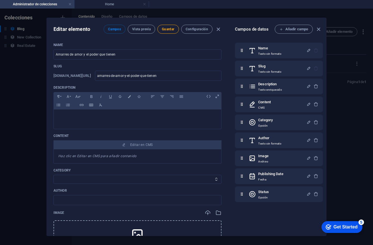
click at [26, 99] on div "Editar elemento Campos Vista previa Guardar Configuración Name Amarres de amor …" at bounding box center [186, 127] width 373 height 236
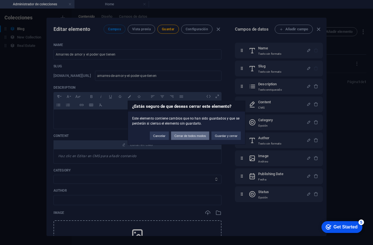
click at [197, 135] on button "Cerrar de todos modos" at bounding box center [190, 135] width 38 height 8
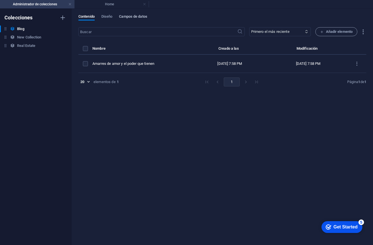
click at [135, 16] on span "Campos de datos" at bounding box center [133, 17] width 28 height 8
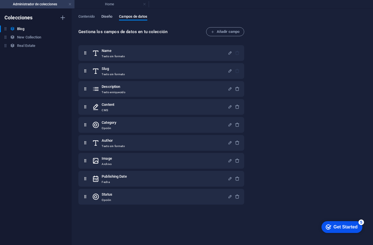
click at [110, 17] on span "Diseño" at bounding box center [106, 17] width 11 height 8
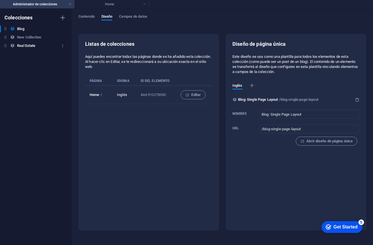
click at [24, 44] on h6 "Real Estate" at bounding box center [26, 45] width 18 height 7
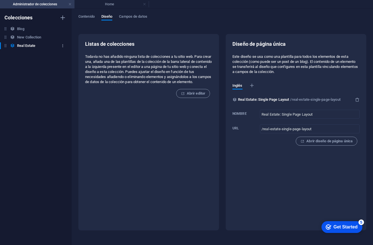
click at [61, 46] on icon "button" at bounding box center [63, 46] width 4 height 4
click at [64, 86] on h6 "Eliminar" at bounding box center [67, 83] width 27 height 7
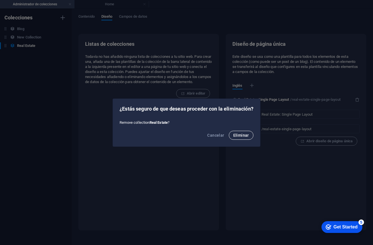
click at [245, 131] on button "Eliminar" at bounding box center [241, 135] width 25 height 9
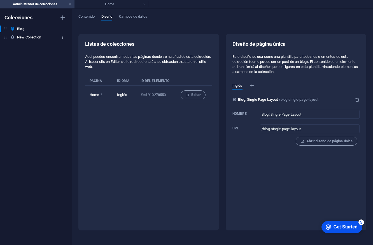
click at [60, 37] on button "button" at bounding box center [62, 37] width 7 height 9
click at [61, 77] on h6 "Eliminar" at bounding box center [67, 75] width 27 height 7
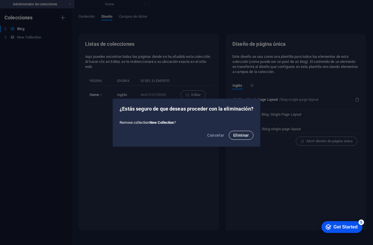
click at [246, 133] on span "Eliminar" at bounding box center [242, 135] width 16 height 4
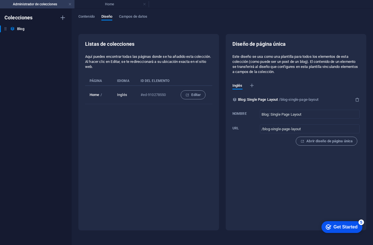
click at [71, 5] on link at bounding box center [69, 4] width 3 height 5
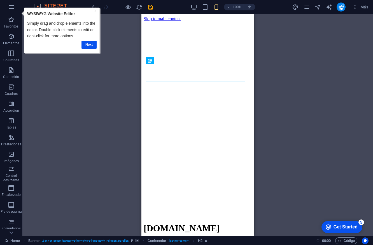
click at [124, 91] on div "Arrastra aquí para reemplazar el contenido existente. Si quieres crear un eleme…" at bounding box center [197, 125] width 351 height 222
click at [329, 6] on icon "text_generator" at bounding box center [329, 7] width 6 height 6
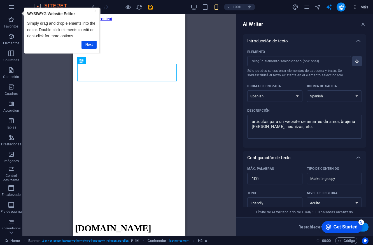
click at [357, 7] on icon "button" at bounding box center [356, 7] width 6 height 6
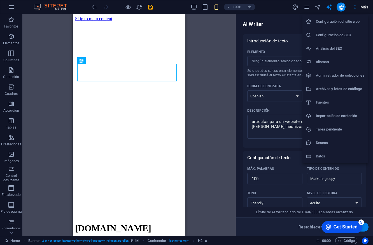
click at [295, 8] on div at bounding box center [186, 122] width 373 height 245
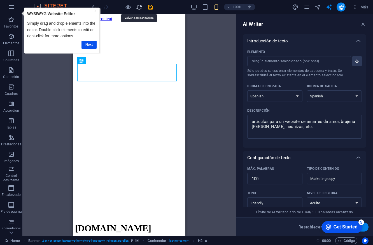
click at [137, 7] on icon "reload" at bounding box center [139, 7] width 6 height 6
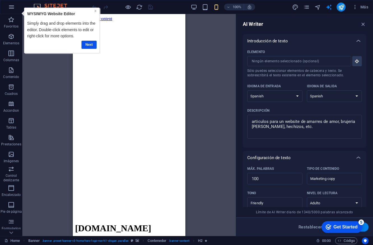
click at [95, 11] on link "×" at bounding box center [95, 11] width 2 height 4
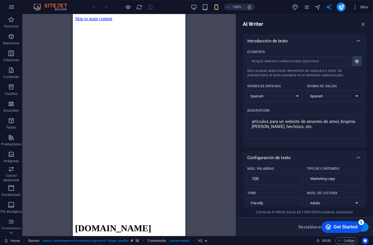
click at [47, 8] on img at bounding box center [53, 7] width 42 height 7
click at [358, 6] on icon "button" at bounding box center [356, 7] width 6 height 6
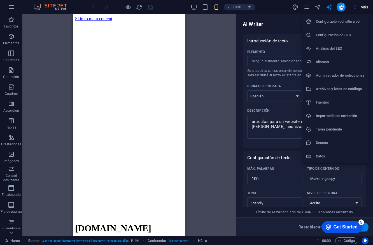
click at [358, 6] on div at bounding box center [186, 122] width 373 height 245
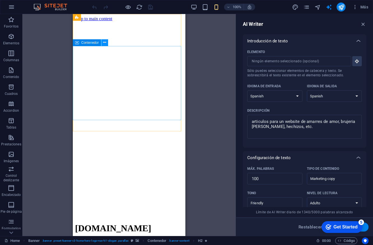
click at [103, 42] on icon at bounding box center [104, 43] width 3 height 6
drag, startPoint x: 40, startPoint y: 136, endPoint x: 48, endPoint y: 130, distance: 9.8
click at [40, 136] on div "Banner Barra de menús Banner Banner Logo Contenedor H2 H3 Separador Separador C…" at bounding box center [129, 125] width 214 height 222
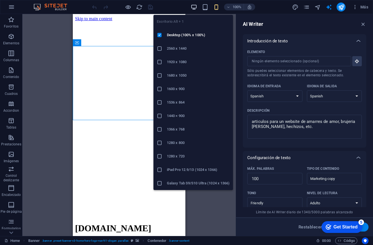
click at [194, 6] on icon "button" at bounding box center [194, 7] width 6 height 6
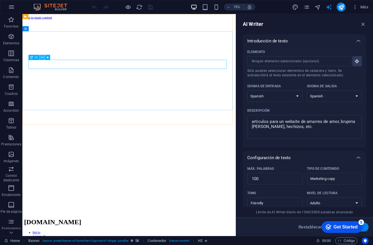
click at [42, 57] on icon at bounding box center [42, 57] width 2 height 4
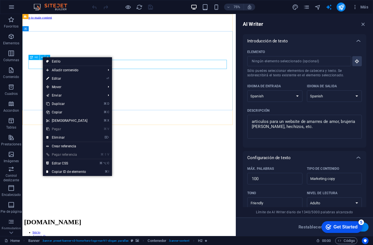
click at [33, 58] on div "H2" at bounding box center [33, 57] width 11 height 5
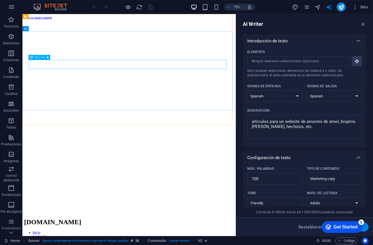
click at [36, 57] on span "H2" at bounding box center [36, 57] width 3 height 3
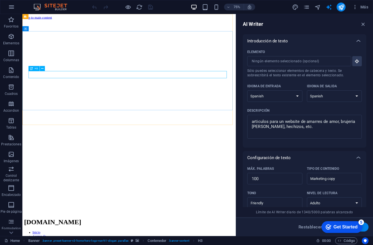
click at [46, 68] on div "H3" at bounding box center [37, 68] width 19 height 5
click at [42, 68] on icon at bounding box center [42, 68] width 2 height 4
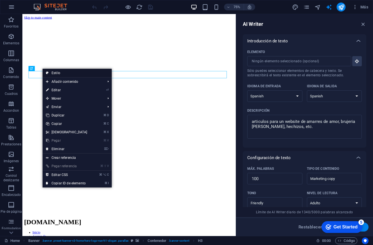
click at [60, 75] on link "Estilo" at bounding box center [77, 73] width 69 height 8
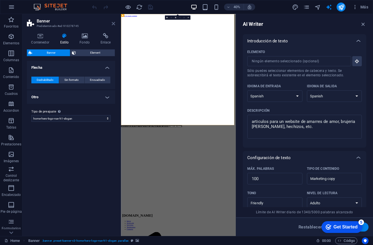
click at [114, 25] on icon at bounding box center [113, 23] width 3 height 4
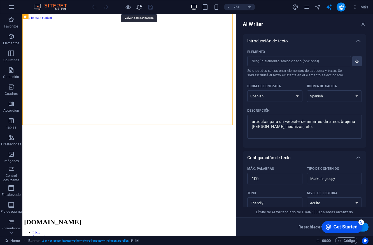
click at [137, 8] on icon "reload" at bounding box center [139, 7] width 6 height 6
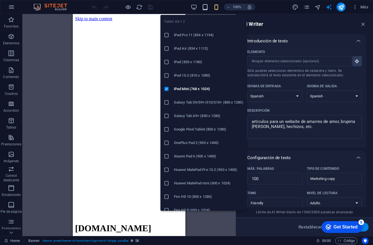
click at [204, 8] on icon "button" at bounding box center [205, 7] width 6 height 6
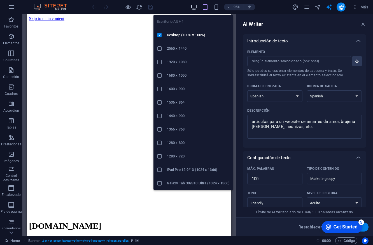
click at [191, 8] on icon "button" at bounding box center [194, 7] width 6 height 6
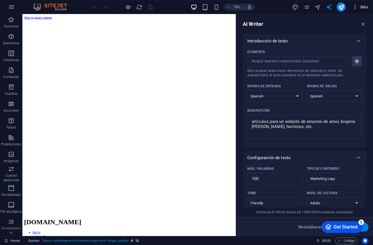
click at [358, 10] on icon "button" at bounding box center [356, 7] width 6 height 6
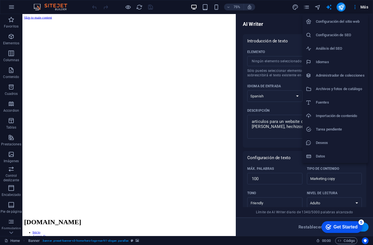
click at [330, 8] on div at bounding box center [186, 122] width 373 height 245
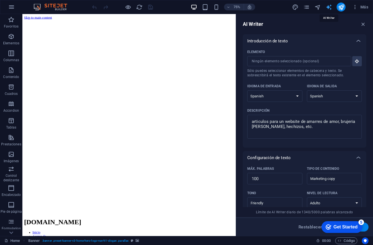
click at [328, 6] on icon "text_generator" at bounding box center [329, 7] width 6 height 6
click at [364, 22] on icon "button" at bounding box center [364, 24] width 6 height 6
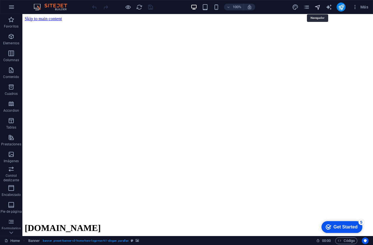
click at [318, 7] on icon "navigator" at bounding box center [318, 7] width 6 height 6
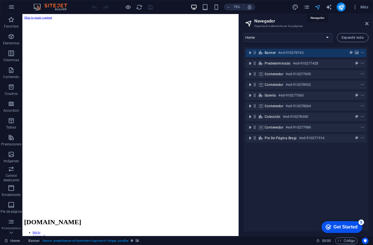
click at [318, 7] on icon "navigator" at bounding box center [318, 7] width 6 height 6
click at [306, 5] on icon "pages" at bounding box center [307, 7] width 6 height 6
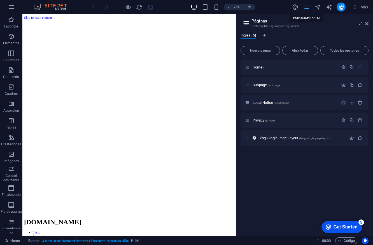
click at [306, 5] on icon "pages" at bounding box center [307, 7] width 6 height 6
click at [293, 8] on icon "design" at bounding box center [295, 7] width 6 height 6
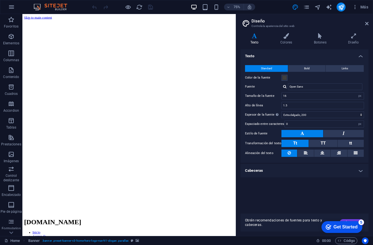
click at [348, 7] on div "Más" at bounding box center [331, 7] width 79 height 9
click at [342, 8] on icon "publish" at bounding box center [341, 7] width 6 height 6
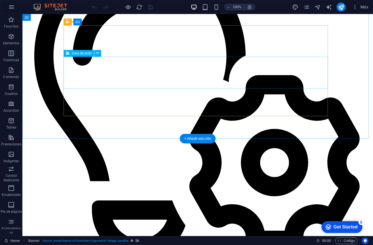
scroll to position [837, 0]
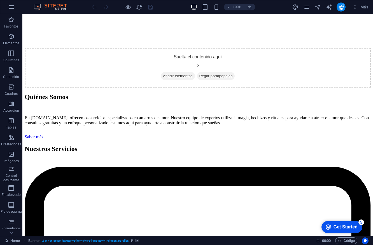
click at [49, 4] on img at bounding box center [53, 7] width 42 height 7
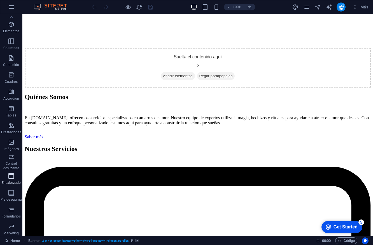
scroll to position [0, 0]
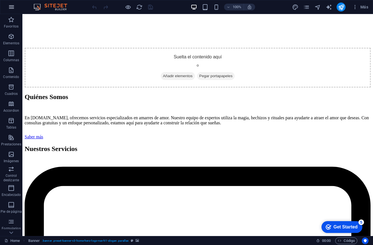
click at [13, 4] on icon "button" at bounding box center [11, 7] width 7 height 7
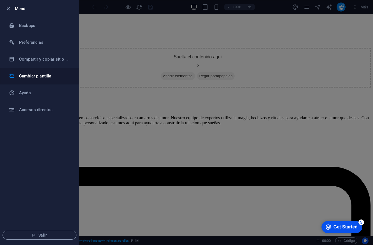
click at [40, 78] on h6 "Cambiar plantilla" at bounding box center [45, 76] width 52 height 7
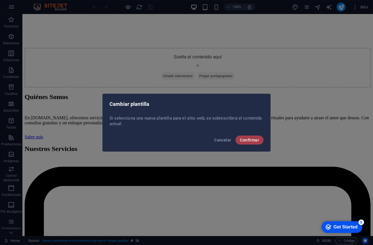
click at [253, 143] on button "Confirmar" at bounding box center [250, 139] width 28 height 9
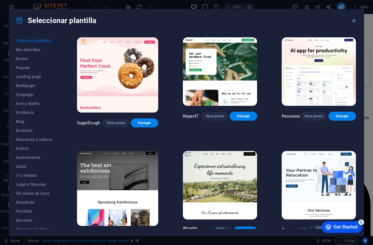
click at [106, 70] on img at bounding box center [117, 74] width 81 height 75
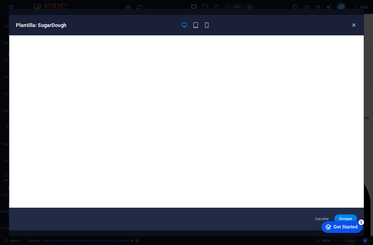
click at [352, 24] on icon "button" at bounding box center [354, 25] width 6 height 6
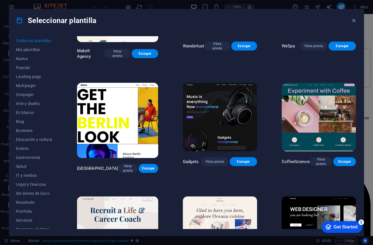
scroll to position [1195, 0]
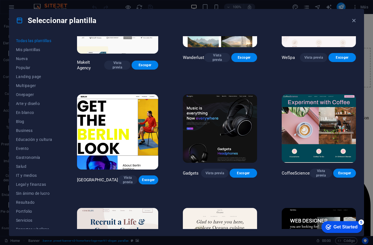
click at [232, 102] on img at bounding box center [220, 128] width 74 height 68
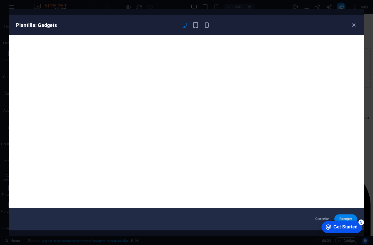
click at [349, 217] on span "Escoger" at bounding box center [346, 218] width 14 height 4
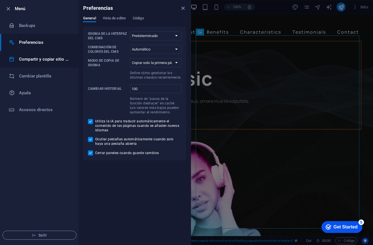
click at [0, 0] on li "Compartir y copiar sitio web" at bounding box center [0, 0] width 0 height 0
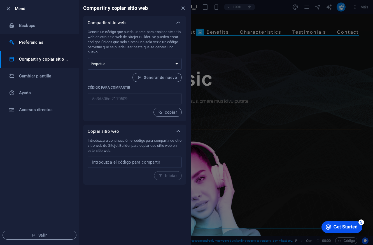
click at [0, 0] on li "Preferencias" at bounding box center [0, 0] width 0 height 0
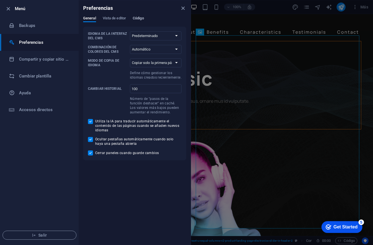
click at [137, 19] on span "Código" at bounding box center [138, 19] width 11 height 8
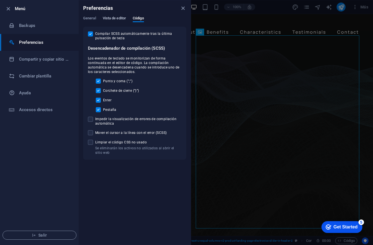
click at [118, 19] on span "Vista de editor" at bounding box center [114, 19] width 23 height 8
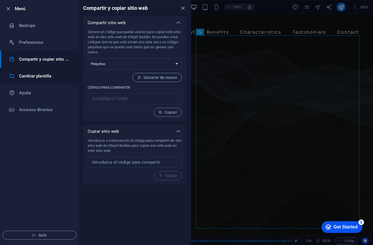
click at [0, 0] on li "Cambiar plantilla" at bounding box center [0, 0] width 0 height 0
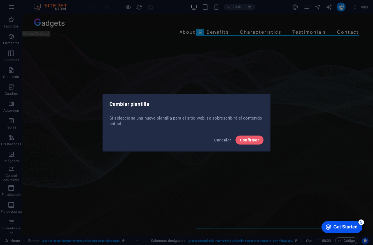
click at [28, 99] on div "Cambiar plantilla Si selecciona una nueva plantilla para el sitio web, se sobre…" at bounding box center [186, 122] width 373 height 245
click at [227, 139] on span "Cancelar" at bounding box center [222, 140] width 17 height 4
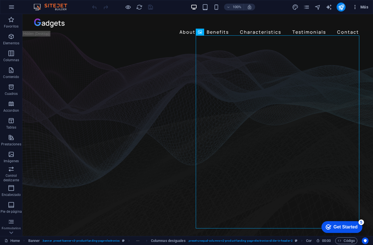
click at [0, 0] on span "Más" at bounding box center [0, 0] width 0 height 0
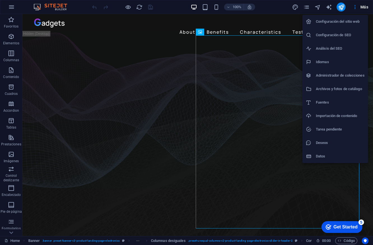
click at [336, 156] on h6 "Datos" at bounding box center [340, 156] width 49 height 7
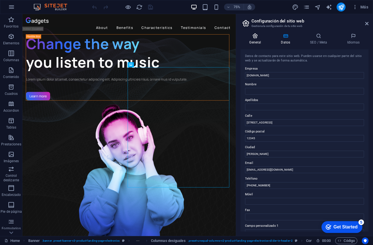
click at [259, 38] on icon at bounding box center [255, 36] width 29 height 6
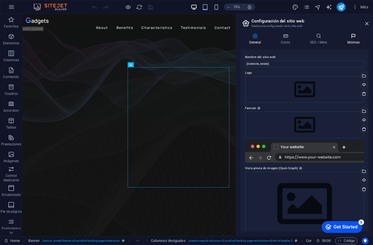
click at [357, 35] on icon at bounding box center [354, 36] width 30 height 6
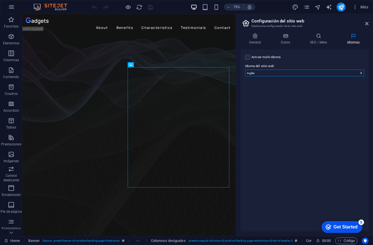
click at [316, 72] on select "Abkhazian Afar Afrikaans Akan Albanés Alemán Amharic Árabe Aragonese Armenian A…" at bounding box center [304, 73] width 119 height 7
select select "44"
click at [245, 70] on select "Abkhazian Afar Afrikaans Akan Albanés Alemán Amharic Árabe Aragonese Armenian A…" at bounding box center [304, 73] width 119 height 7
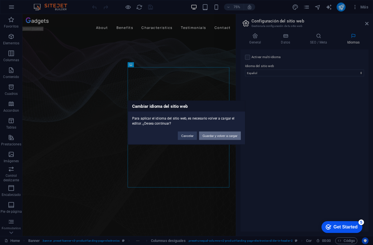
click at [210, 135] on button "Guardar y volver a cargar" at bounding box center [220, 135] width 42 height 8
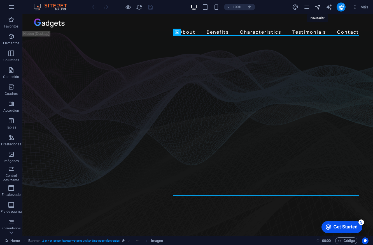
click at [319, 7] on icon "navigator" at bounding box center [318, 7] width 6 height 6
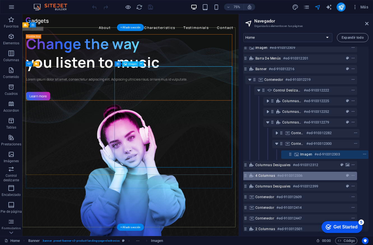
scroll to position [0, 10]
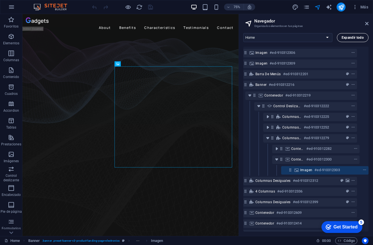
click at [350, 38] on span "Expandir todo" at bounding box center [353, 37] width 22 height 3
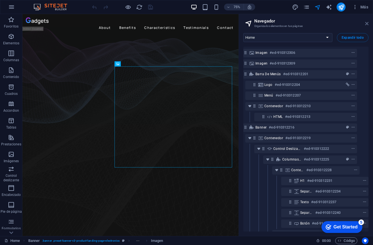
click at [367, 24] on icon at bounding box center [367, 23] width 3 height 4
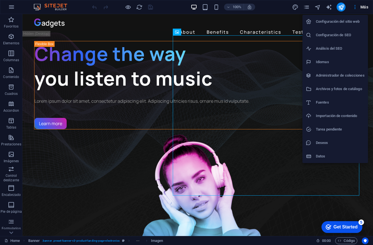
click at [336, 21] on h6 "Configuración del sitio web" at bounding box center [340, 21] width 49 height 7
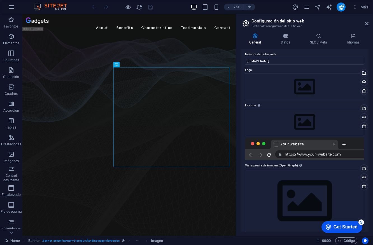
scroll to position [0, 0]
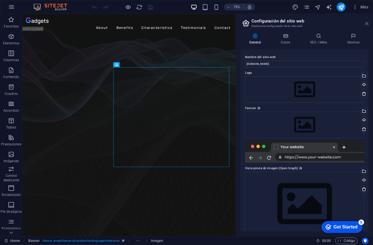
click at [367, 23] on icon at bounding box center [367, 23] width 3 height 4
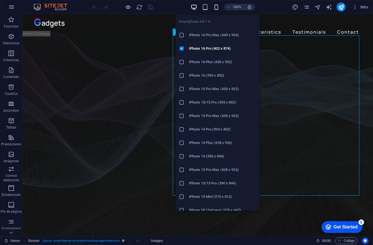
click at [219, 7] on icon "button" at bounding box center [216, 7] width 6 height 6
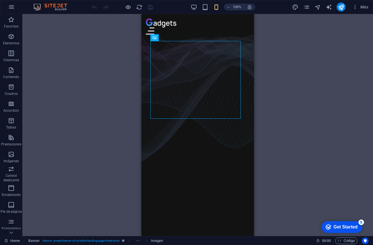
click at [120, 88] on div "Arrastra aquí para reemplazar el contenido existente. Si quieres crear un eleme…" at bounding box center [197, 125] width 351 height 222
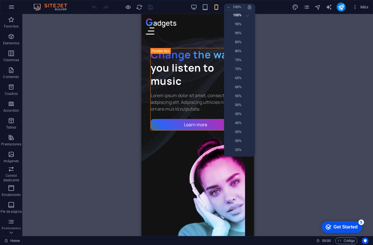
click at [232, 6] on div at bounding box center [186, 122] width 373 height 245
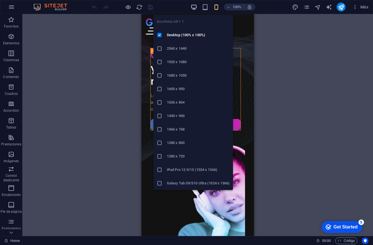
click at [195, 7] on icon "button" at bounding box center [194, 7] width 6 height 6
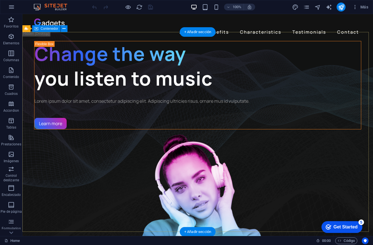
click at [119, 32] on div "About Benefits Characteristics Testimonials Contact" at bounding box center [197, 27] width 351 height 27
